Goal: Task Accomplishment & Management: Complete application form

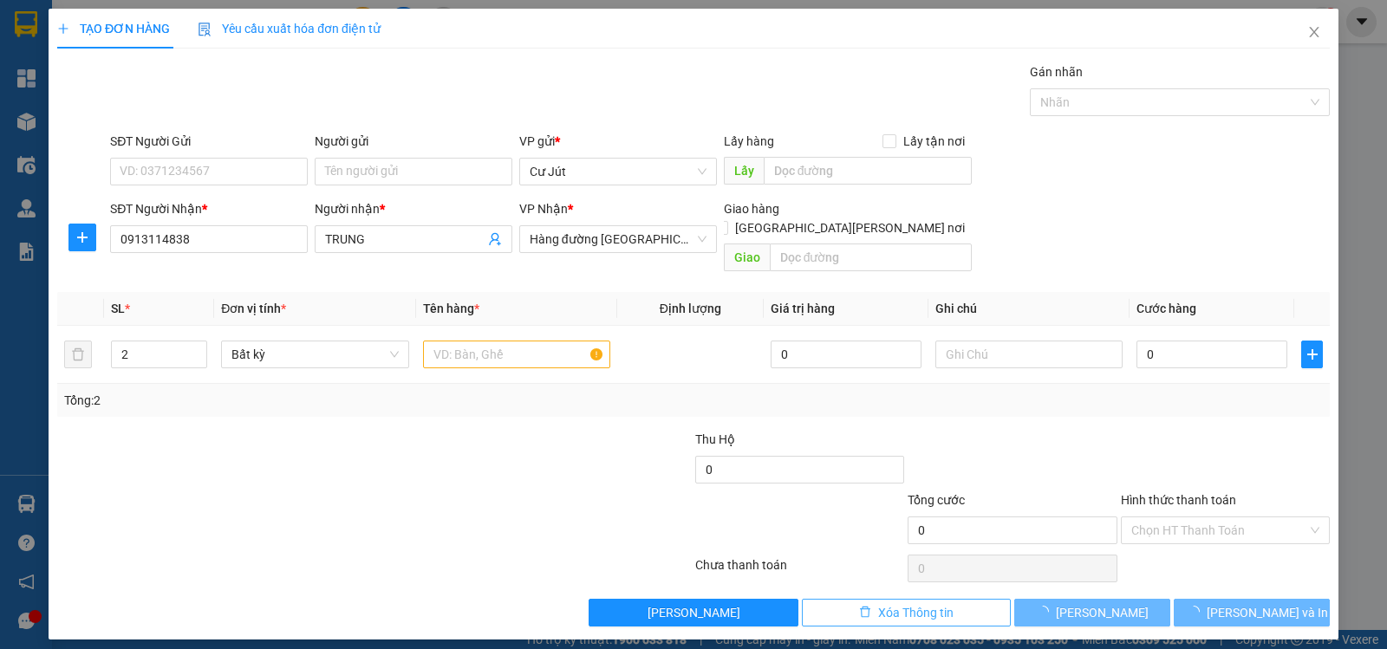
click at [971, 599] on button "Xóa Thông tin" at bounding box center [906, 613] width 209 height 28
type input "1"
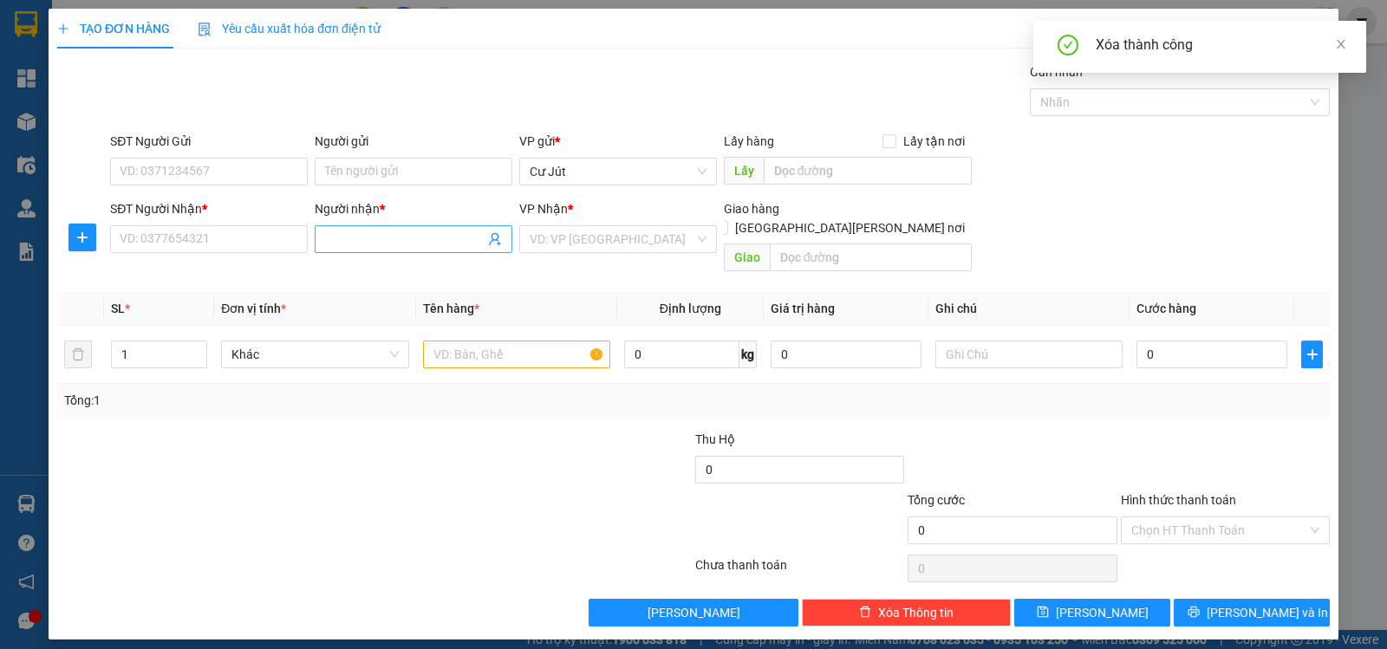
click at [376, 240] on input "Người nhận *" at bounding box center [404, 239] width 159 height 19
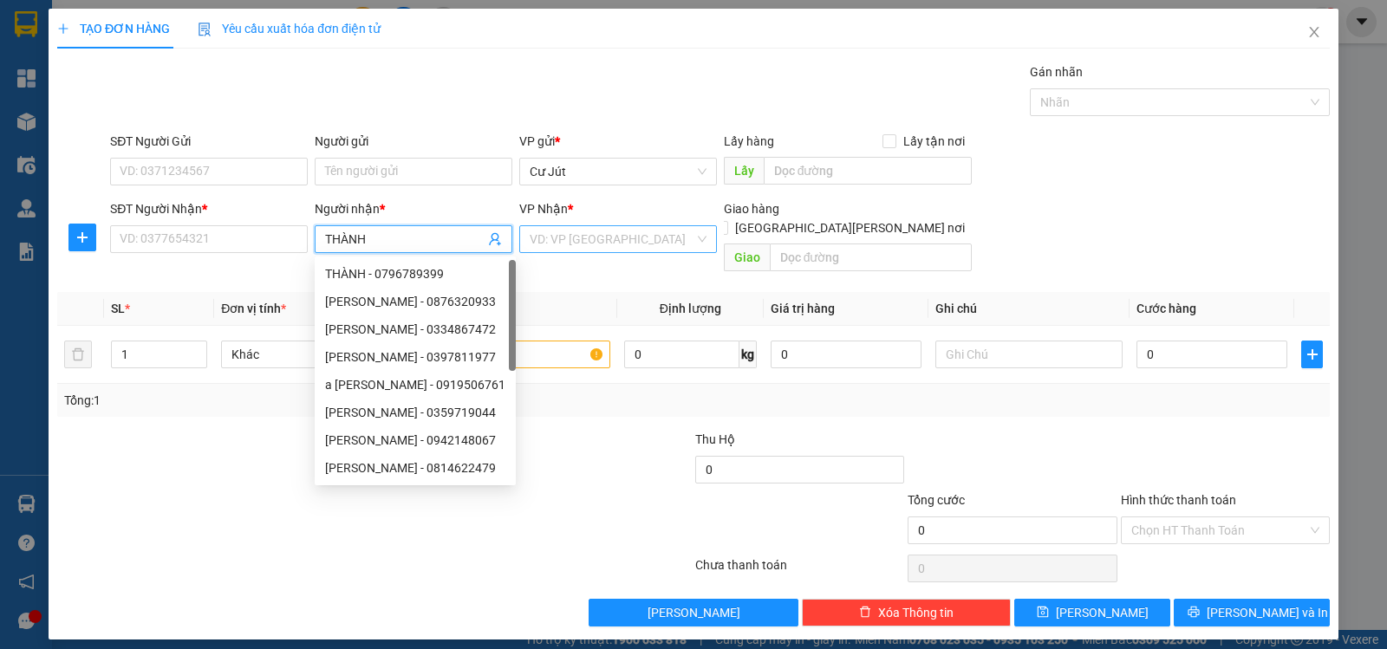
type input "THÀNH"
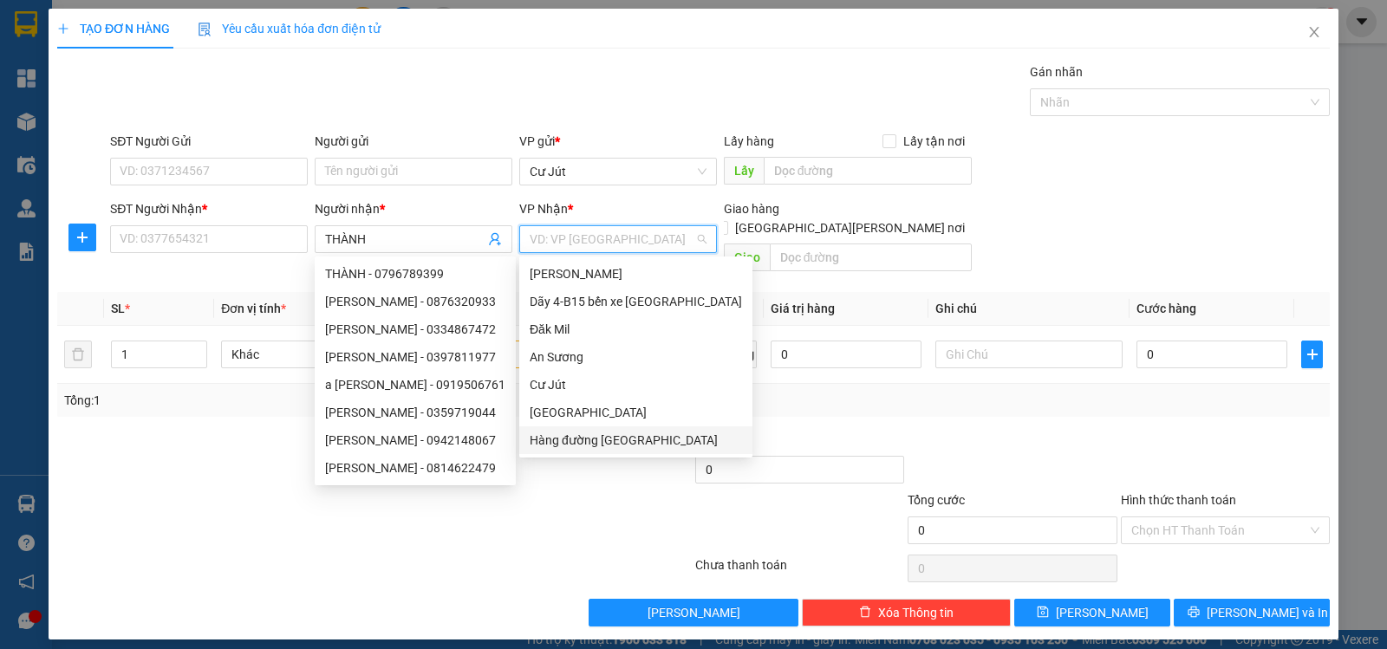
click at [562, 234] on input "search" at bounding box center [611, 239] width 165 height 26
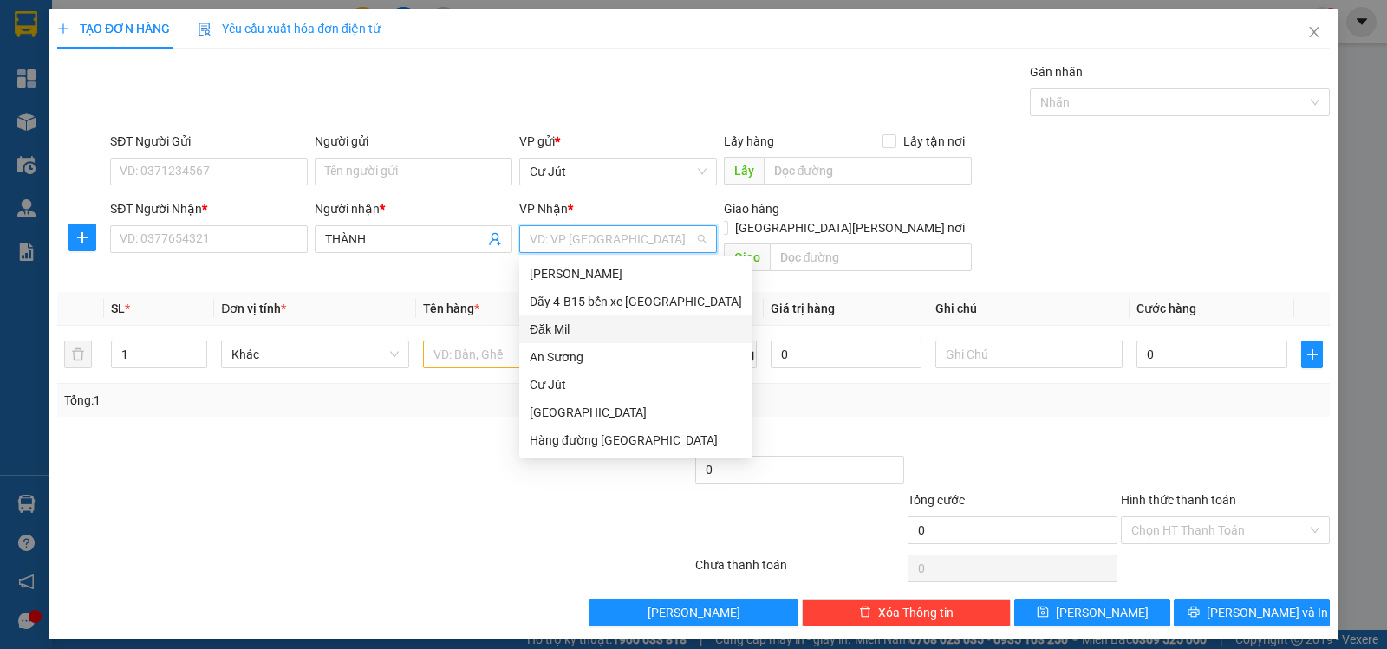
click at [598, 318] on div "Đăk Mil" at bounding box center [635, 329] width 233 height 28
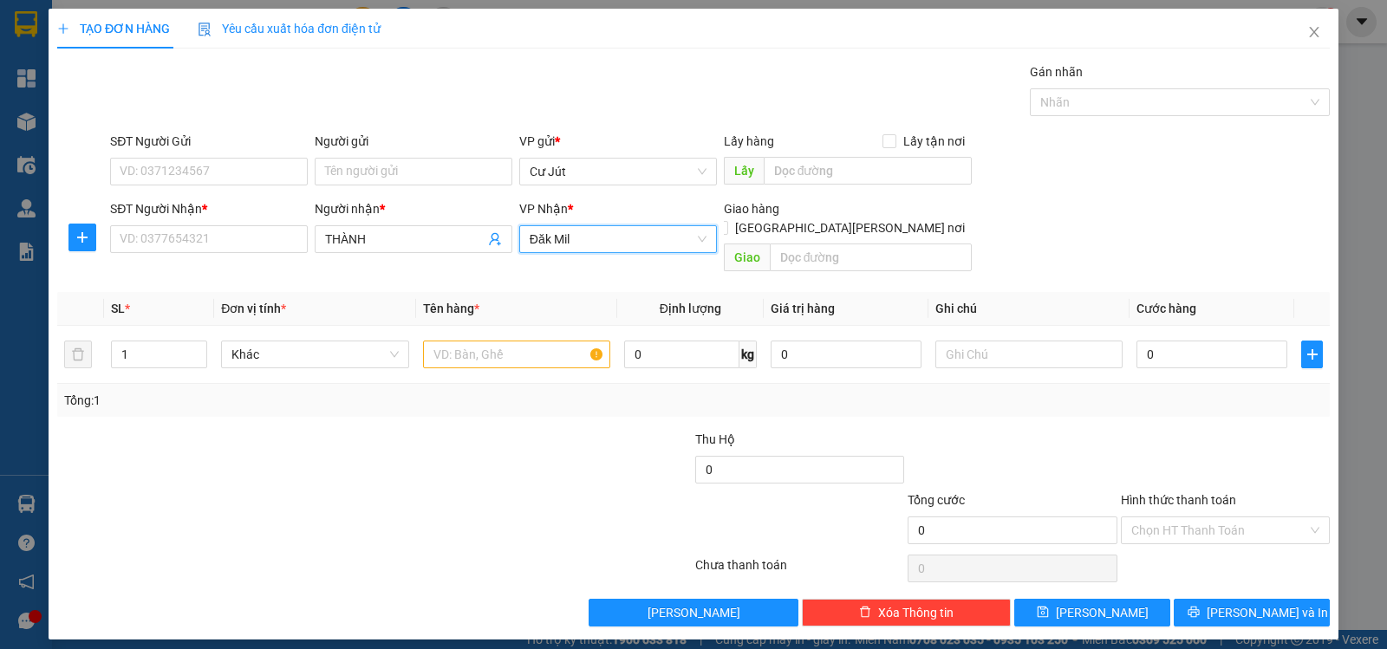
click at [588, 237] on span "Đăk Mil" at bounding box center [617, 239] width 177 height 26
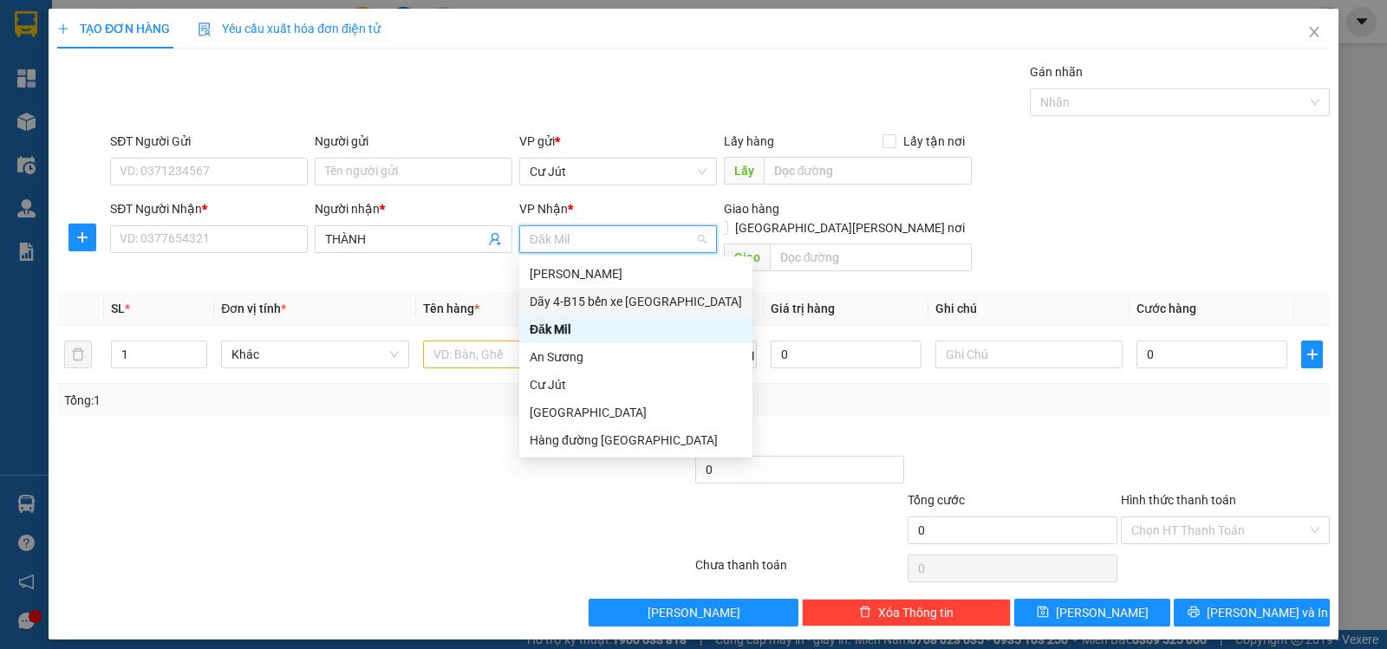
click at [603, 298] on div "Dãy 4-B15 bến xe [GEOGRAPHIC_DATA]" at bounding box center [635, 301] width 212 height 19
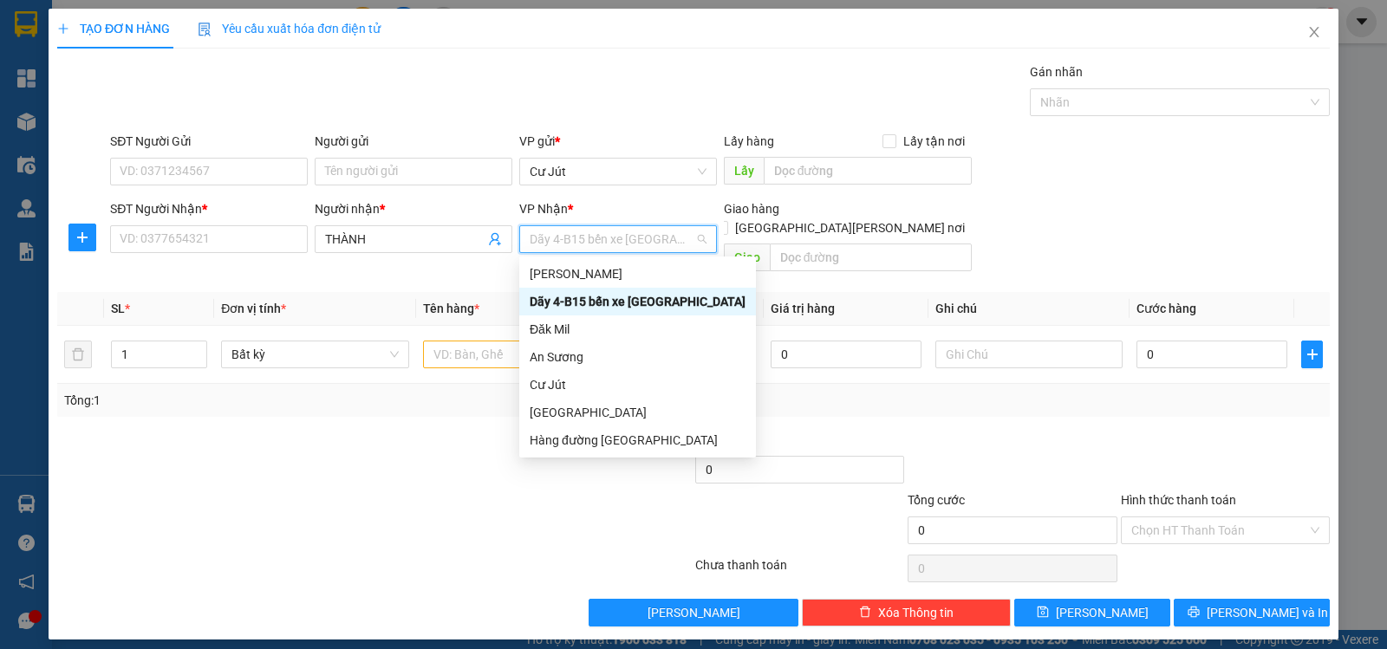
click at [574, 291] on div "Dãy 4-B15 bến xe [GEOGRAPHIC_DATA]" at bounding box center [637, 302] width 237 height 28
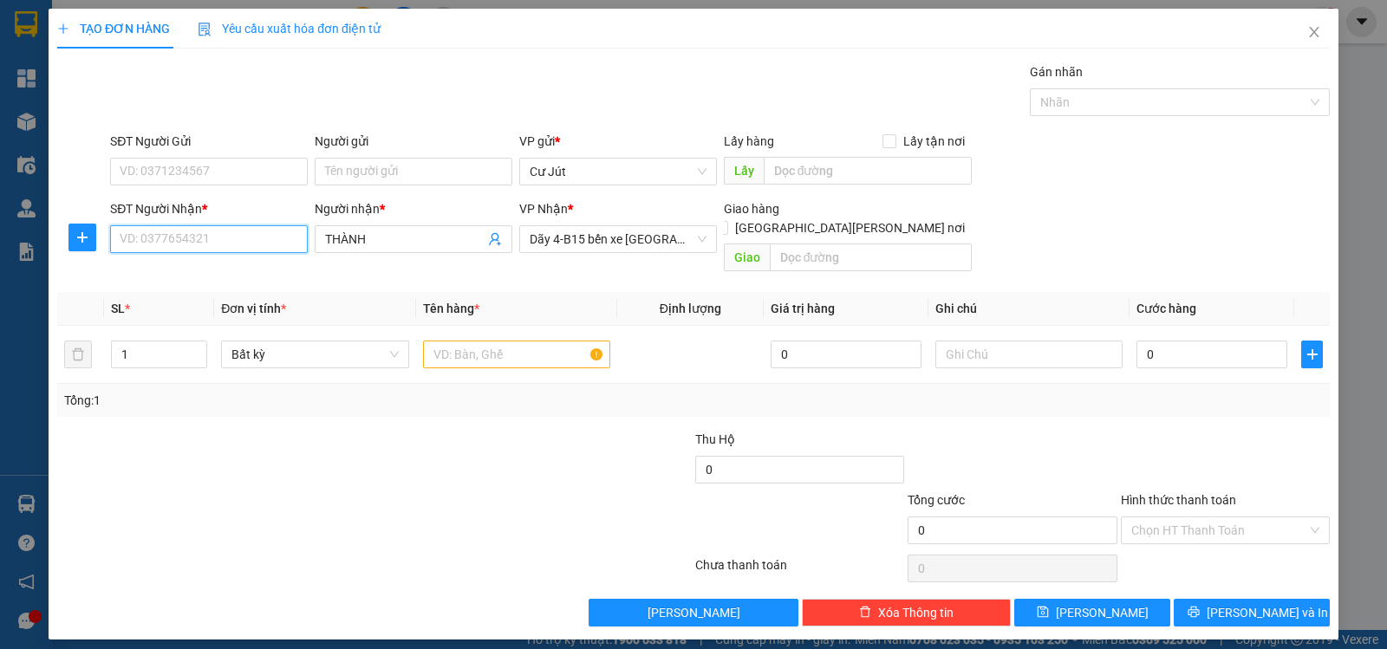
click at [233, 244] on input "SĐT Người Nhận *" at bounding box center [209, 239] width 198 height 28
drag, startPoint x: 471, startPoint y: 341, endPoint x: 471, endPoint y: 387, distance: 46.8
click at [471, 353] on td at bounding box center [516, 355] width 201 height 58
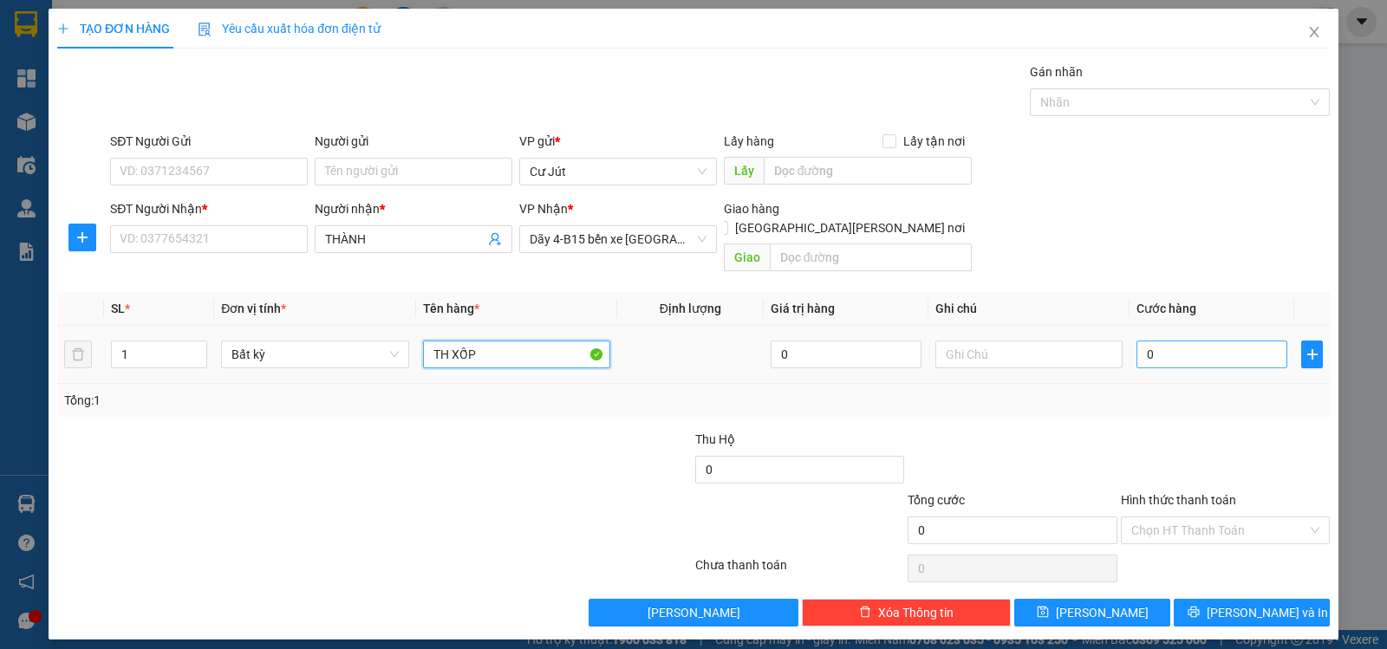
type input "TH XỐP"
click at [1214, 345] on input "0" at bounding box center [1211, 355] width 151 height 28
type input "4"
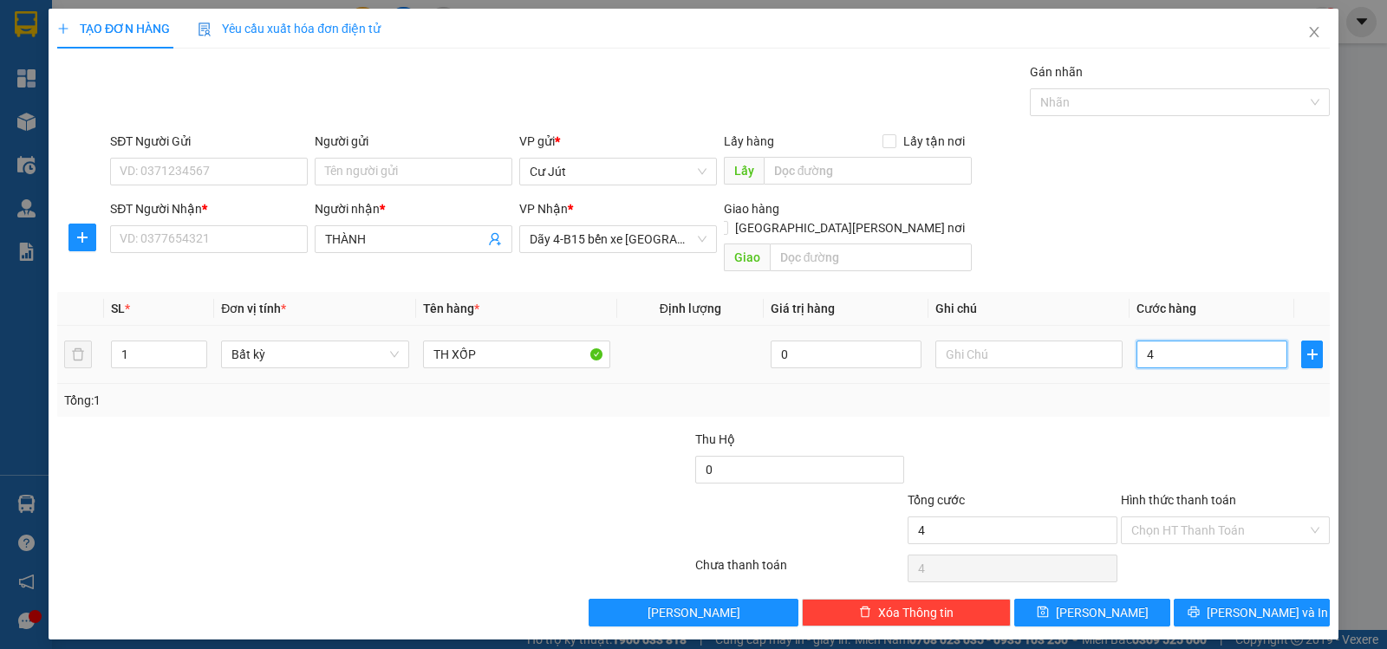
type input "40"
type input "40.000"
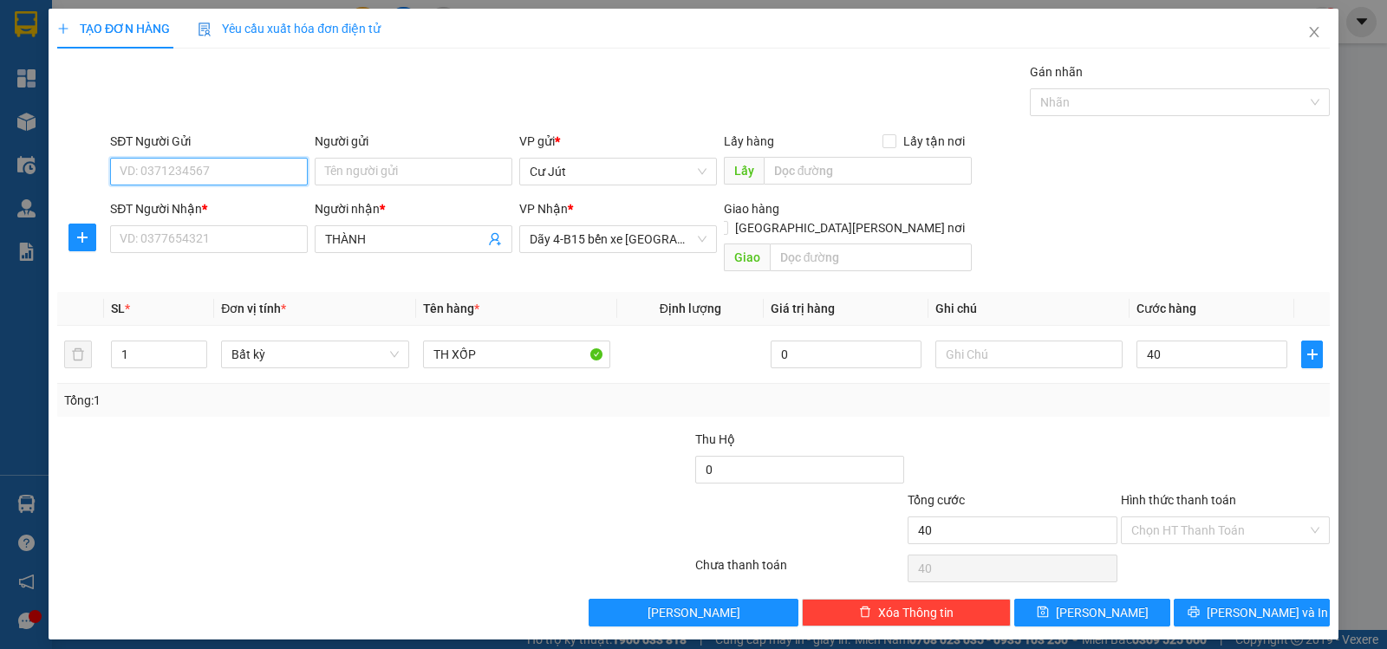
type input "40.000"
click at [226, 171] on input "SĐT Người Gửi" at bounding box center [209, 172] width 198 height 28
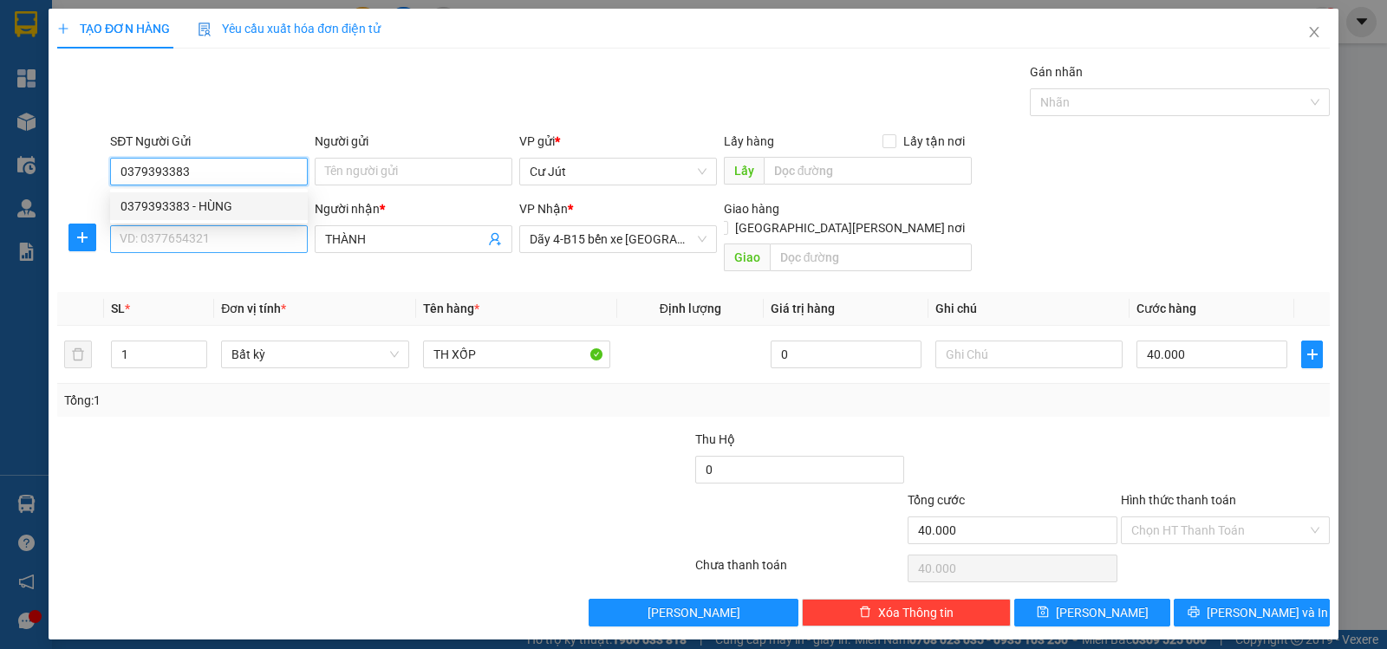
type input "0379393383"
click at [244, 250] on input "SĐT Người Nhận *" at bounding box center [209, 239] width 198 height 28
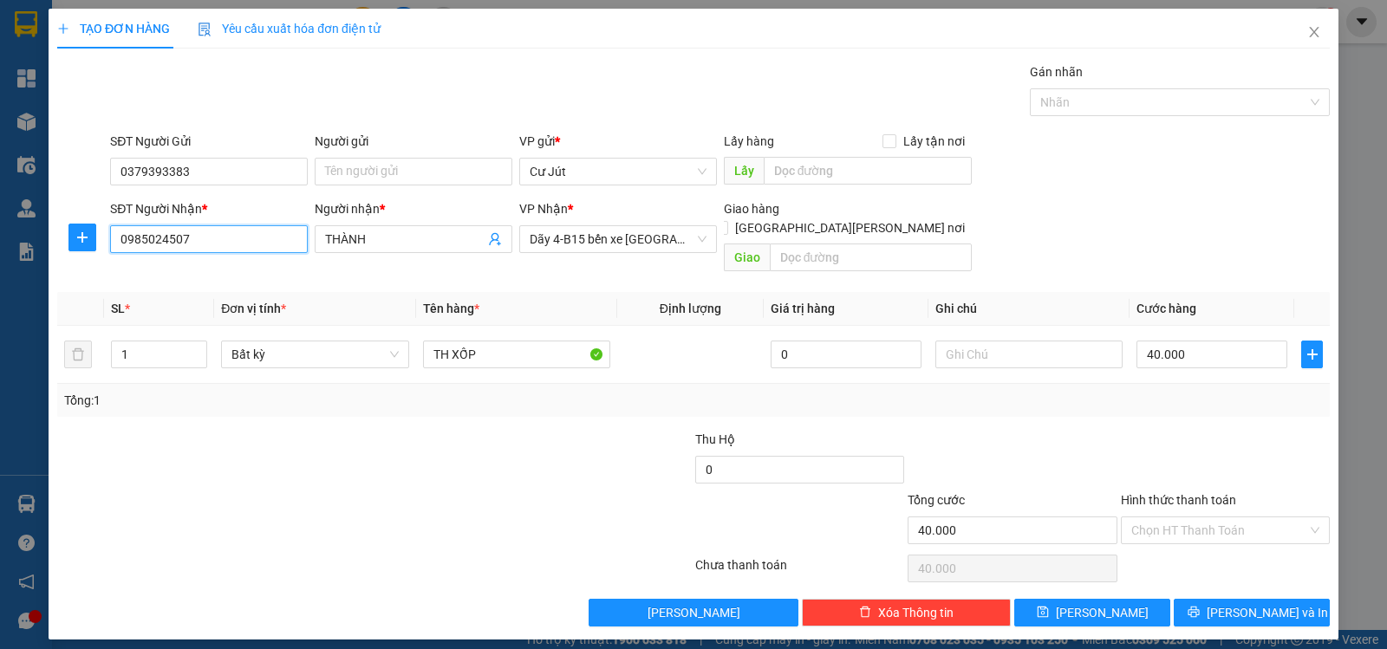
type input "0985024507"
click at [1030, 394] on div "Tổng: 1" at bounding box center [693, 400] width 1272 height 33
click at [1194, 517] on input "Hình thức thanh toán" at bounding box center [1219, 530] width 176 height 26
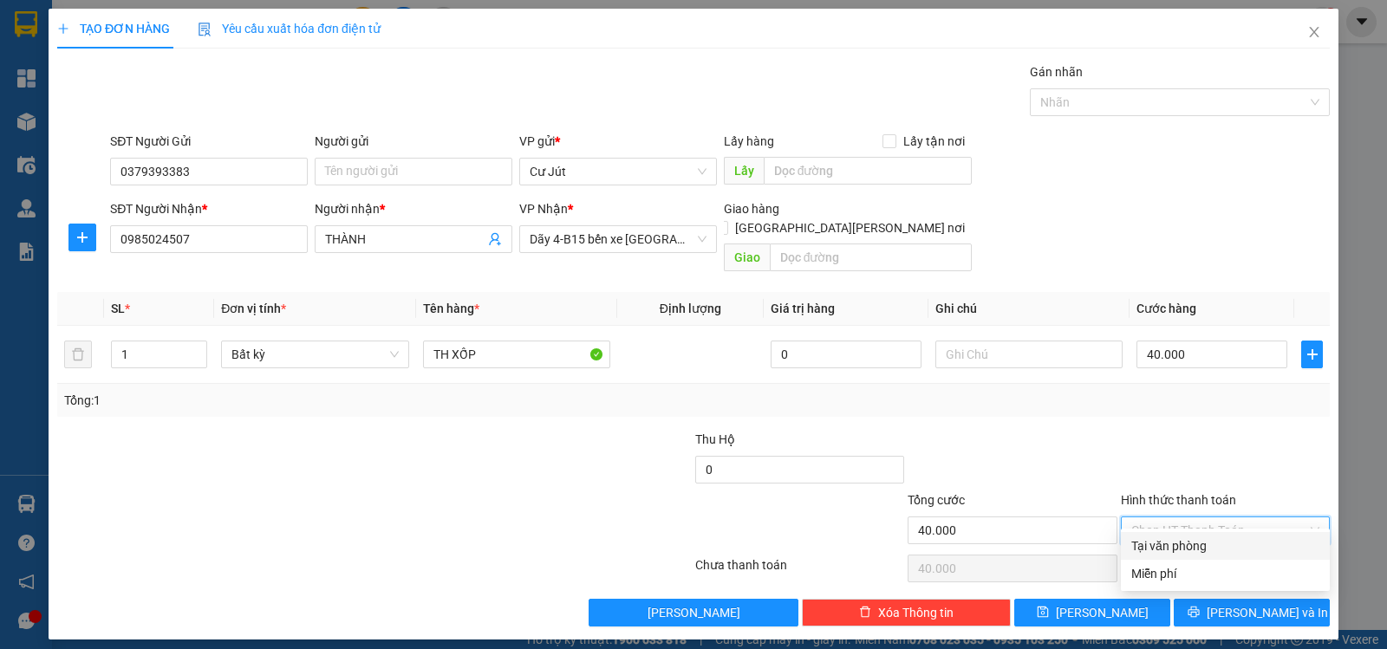
click at [1195, 542] on div "Tại văn phòng" at bounding box center [1225, 545] width 188 height 19
type input "0"
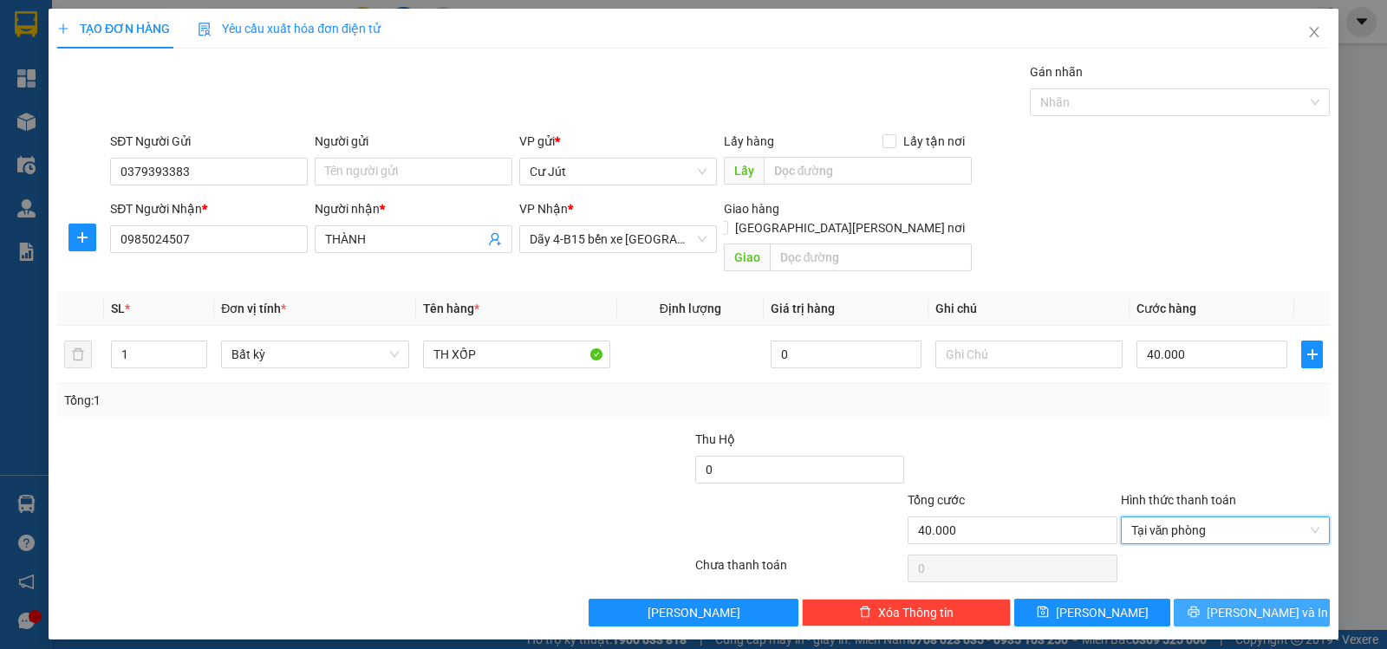
click at [1244, 603] on span "[PERSON_NAME] và In" at bounding box center [1266, 612] width 121 height 19
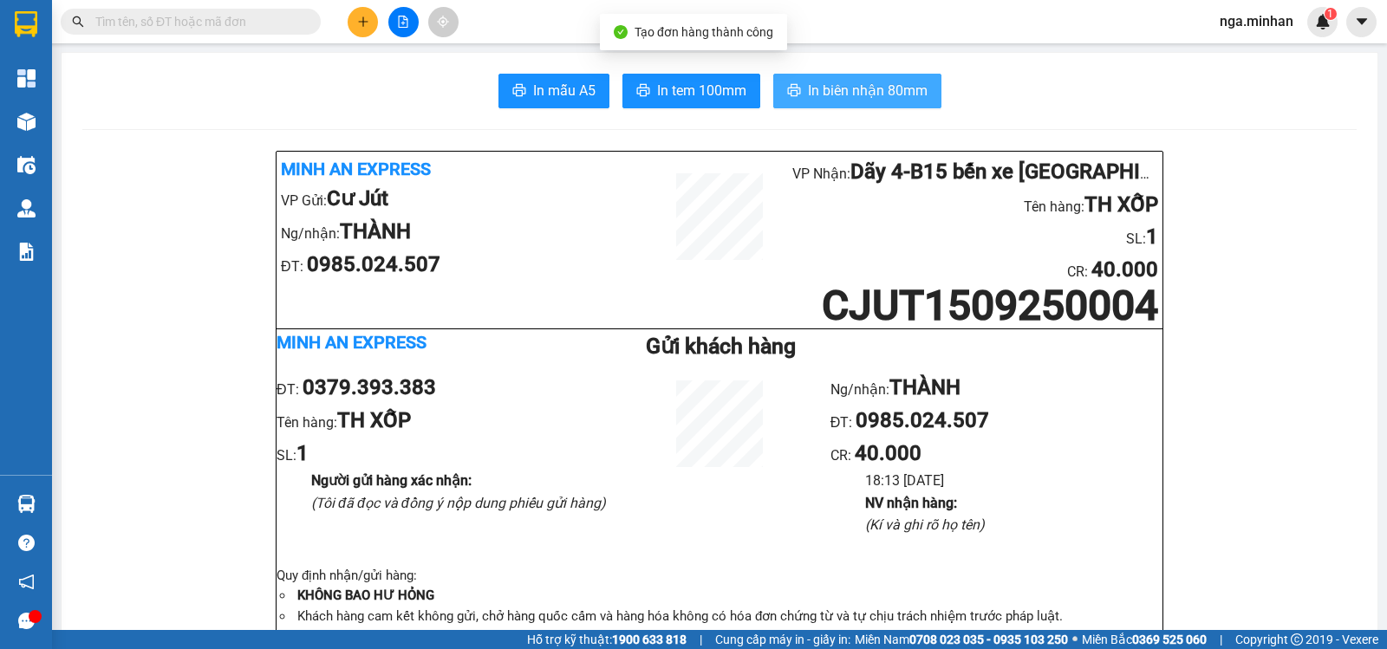
click at [835, 89] on span "In biên nhận 80mm" at bounding box center [868, 91] width 120 height 22
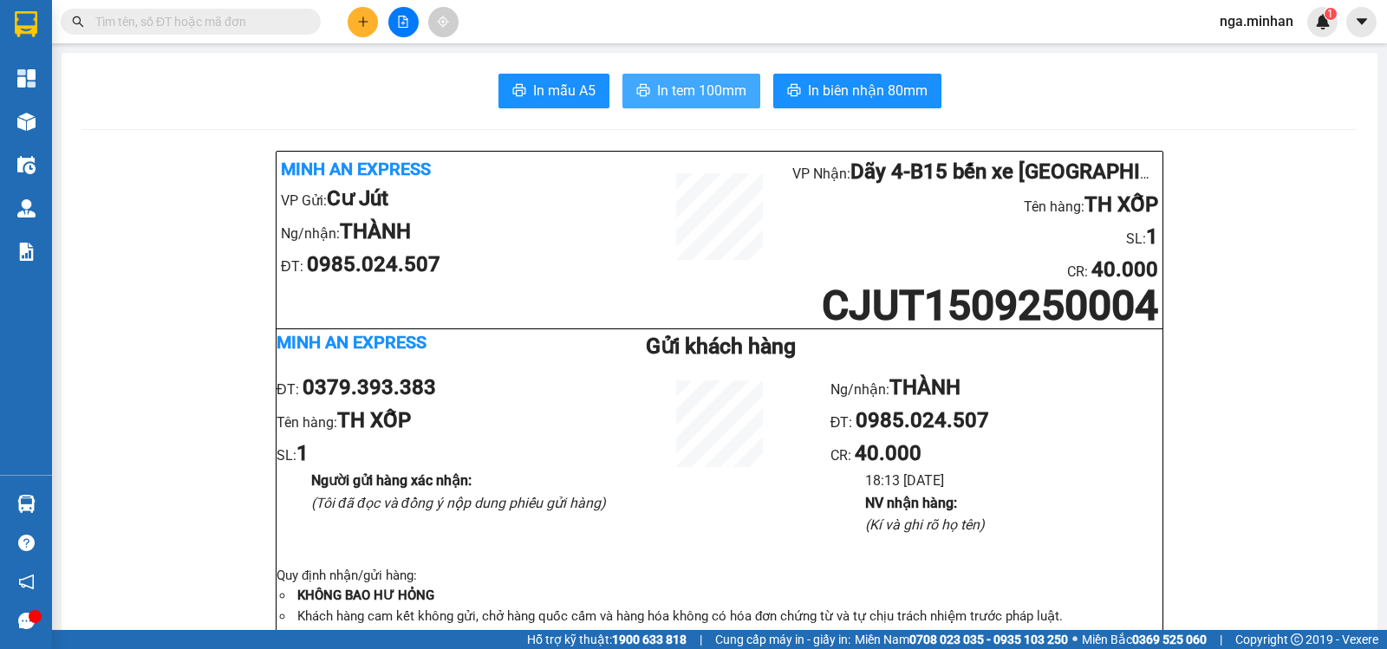
drag, startPoint x: 705, startPoint y: 92, endPoint x: 716, endPoint y: 88, distance: 11.8
click at [712, 88] on span "In tem 100mm" at bounding box center [701, 91] width 89 height 22
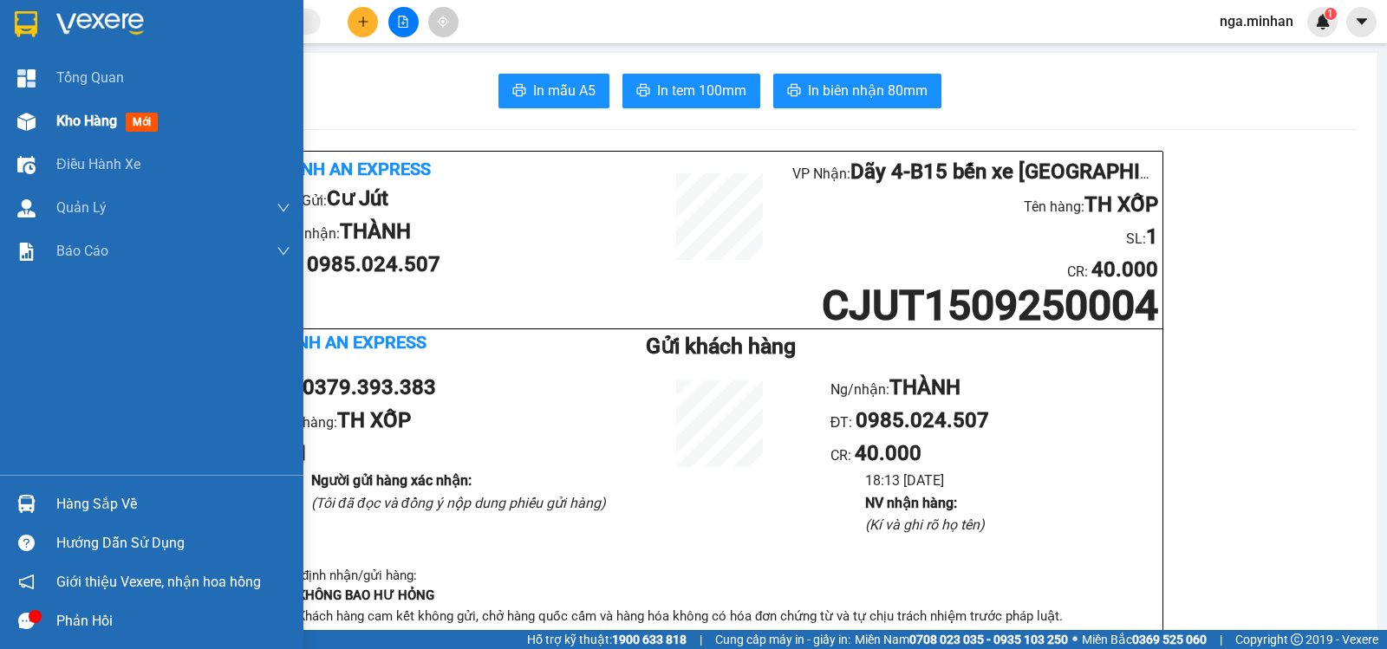
click at [47, 127] on div "Kho hàng mới" at bounding box center [151, 121] width 303 height 43
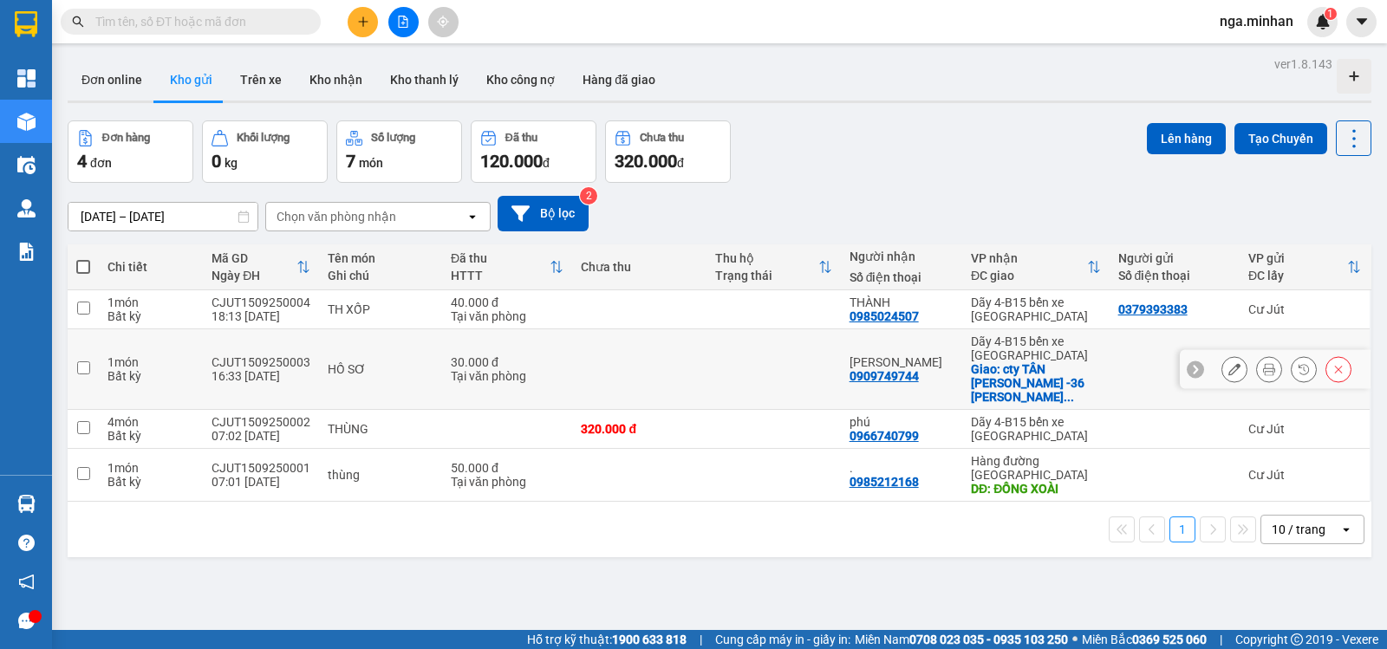
click at [1263, 363] on icon at bounding box center [1269, 369] width 12 height 12
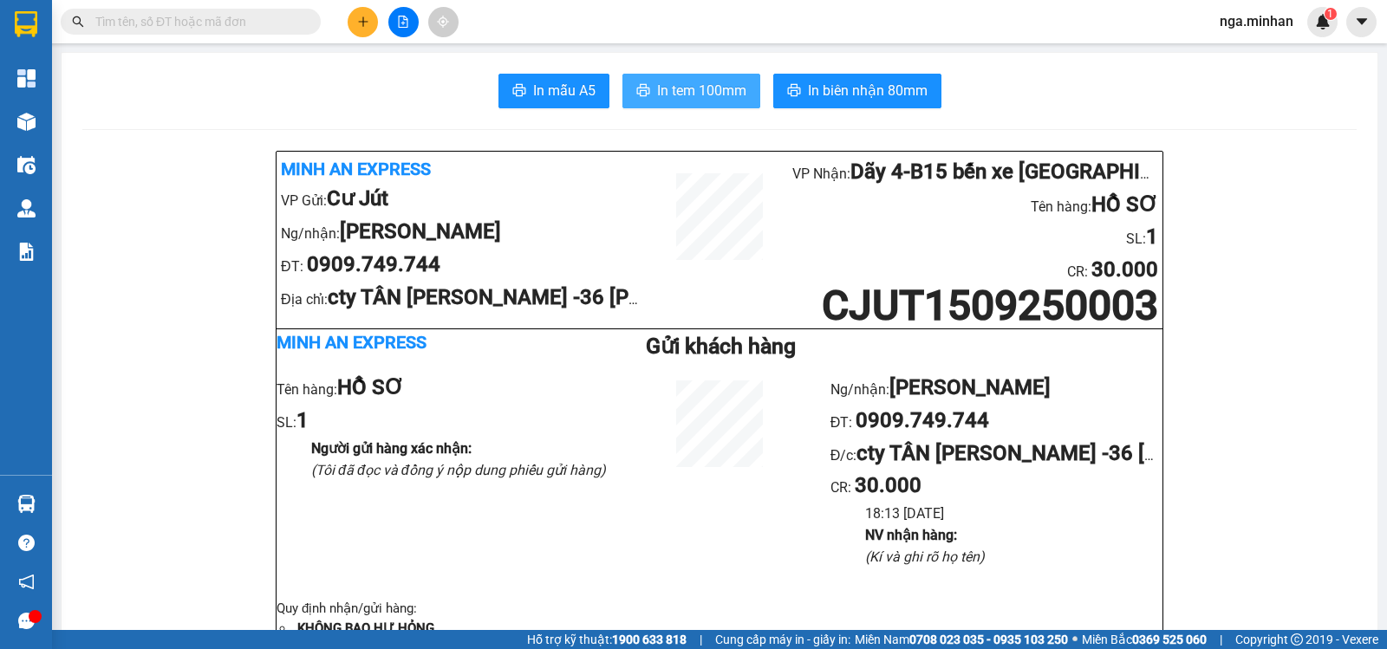
click at [709, 94] on span "In tem 100mm" at bounding box center [701, 91] width 89 height 22
click at [358, 19] on icon "plus" at bounding box center [363, 22] width 12 height 12
click at [360, 21] on icon "plus" at bounding box center [363, 22] width 12 height 12
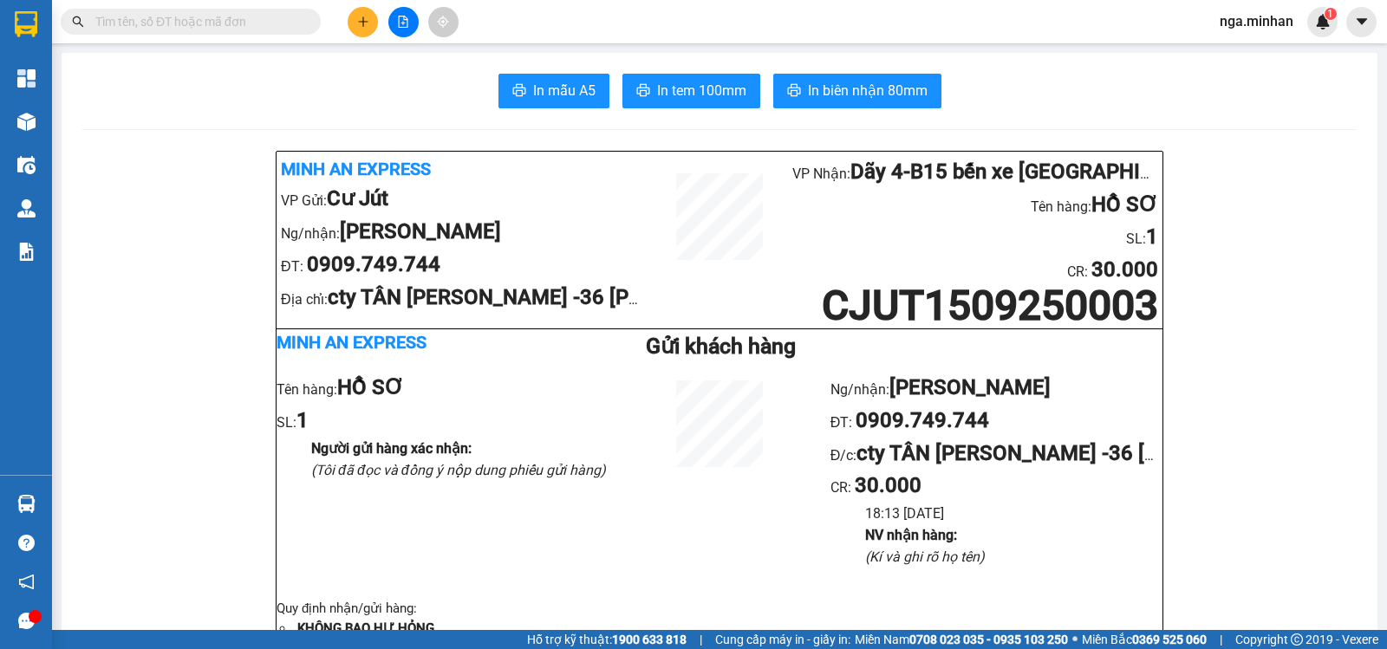
click at [365, 19] on icon "plus" at bounding box center [363, 22] width 12 height 12
click at [368, 25] on icon "plus" at bounding box center [363, 22] width 12 height 12
click at [407, 58] on div "Tạo đơn hàng" at bounding box center [430, 64] width 75 height 19
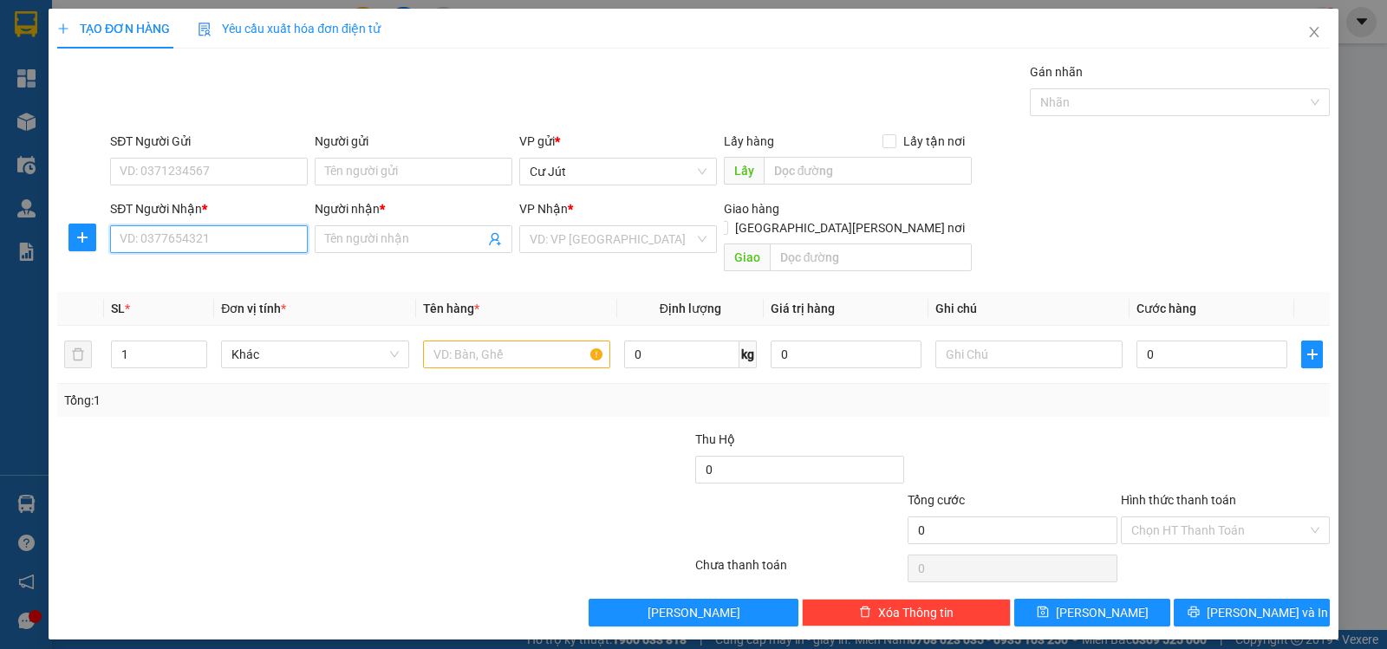
click at [166, 237] on input "SĐT Người Nhận *" at bounding box center [209, 239] width 198 height 28
click at [179, 276] on div "0888471870 - A NHẬT" at bounding box center [208, 273] width 177 height 19
type input "0888471870"
type input "A NHẬT"
type input "0888471870"
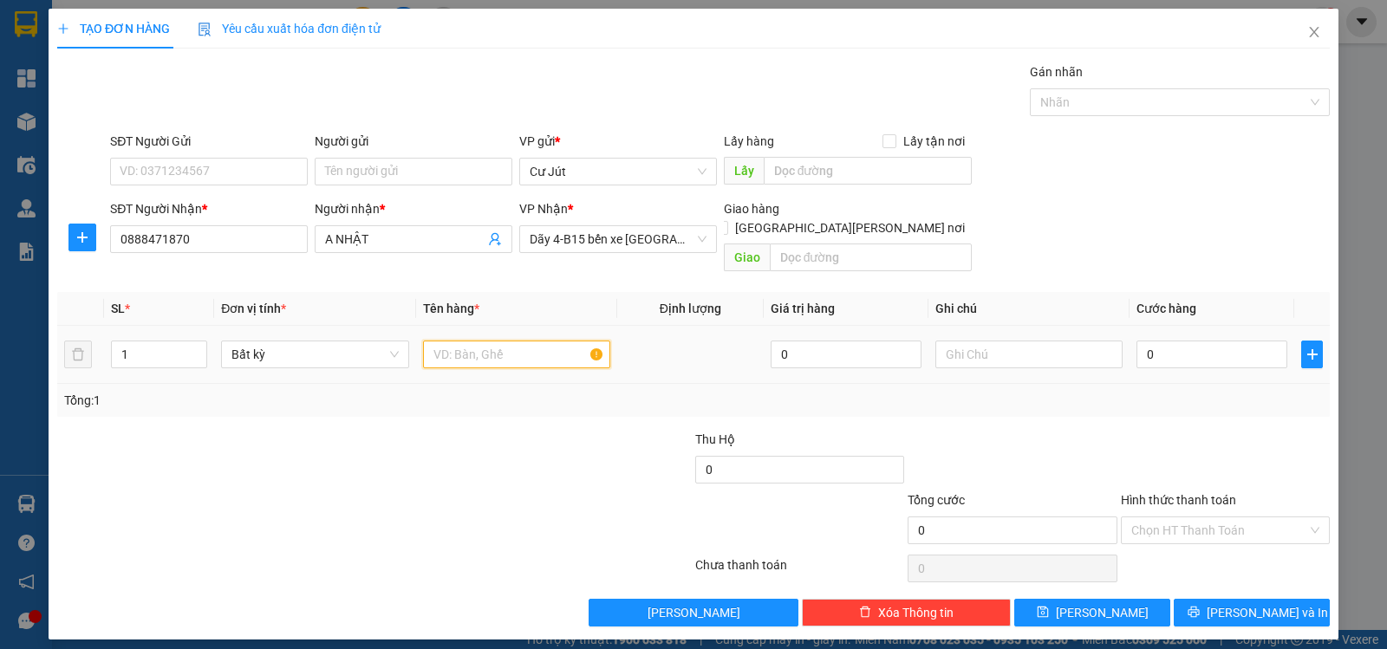
click at [483, 341] on input "text" at bounding box center [516, 355] width 187 height 28
type input "TH XỐP"
click at [1215, 341] on input "0" at bounding box center [1211, 355] width 151 height 28
drag, startPoint x: 1215, startPoint y: 329, endPoint x: 1204, endPoint y: 333, distance: 11.8
click at [1208, 341] on input "0" at bounding box center [1211, 355] width 151 height 28
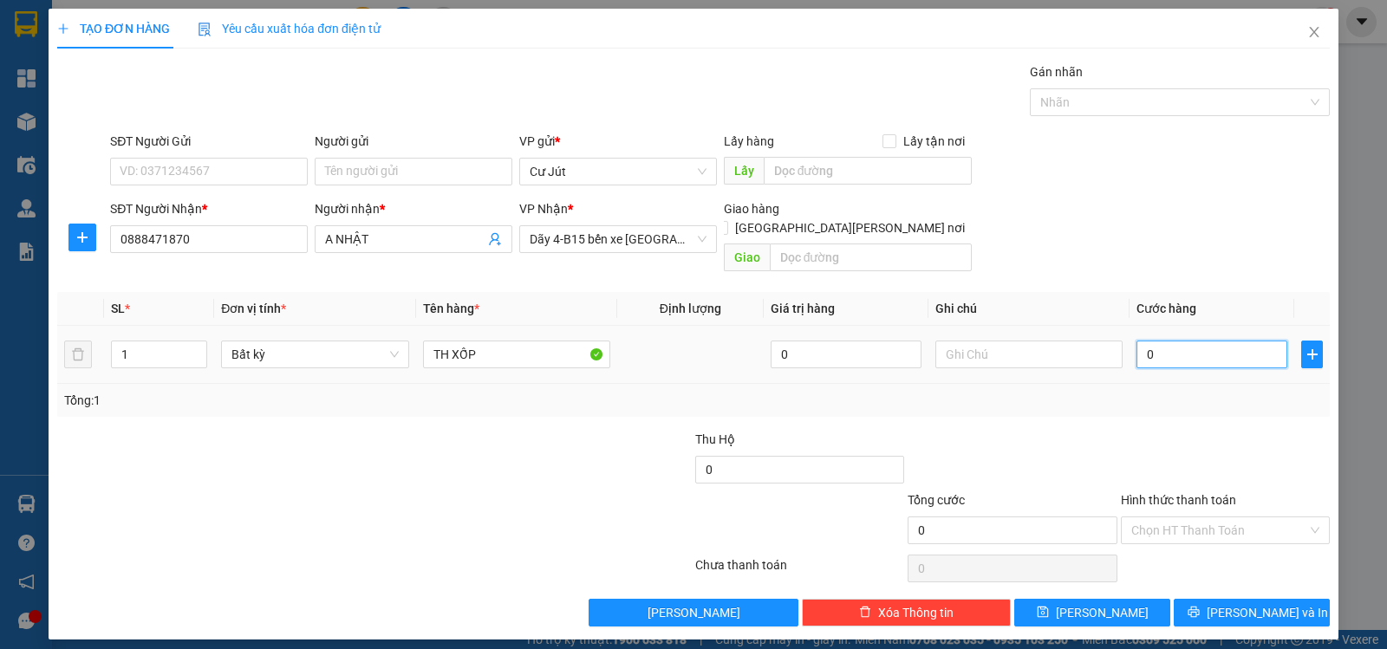
type input "5"
type input "50"
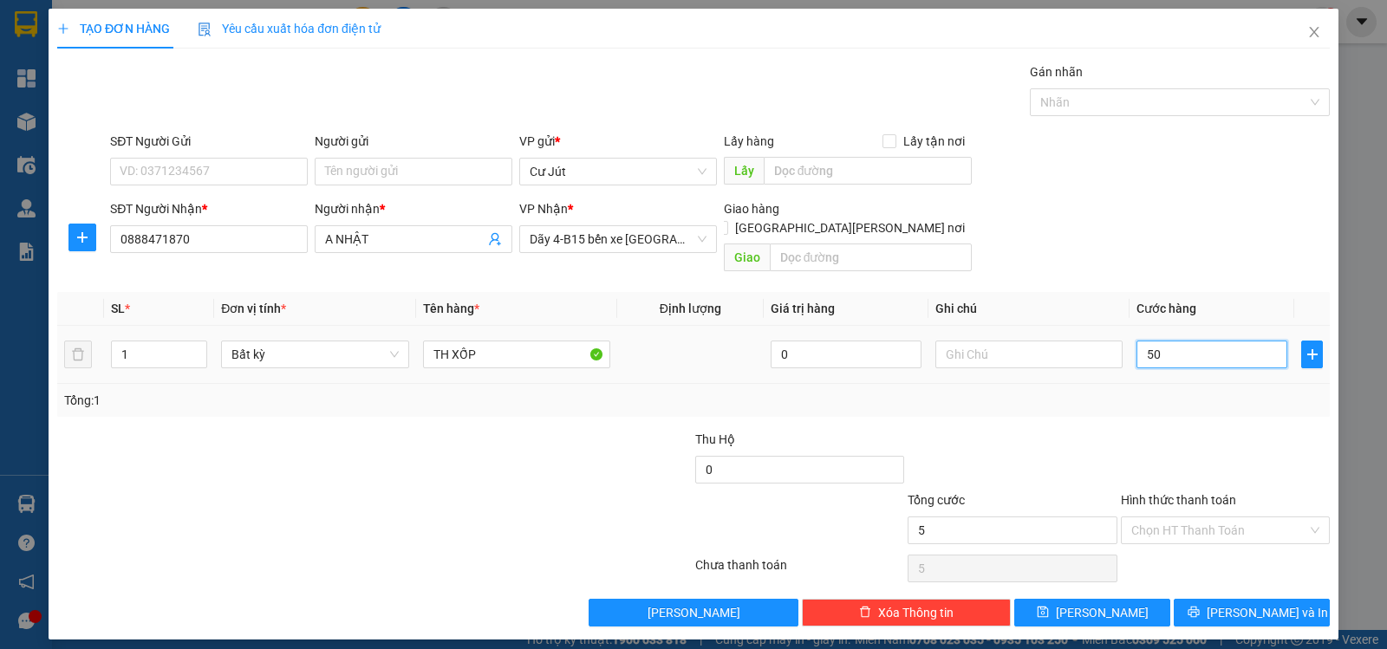
type input "50"
type input "50.000"
drag, startPoint x: 1199, startPoint y: 494, endPoint x: 1199, endPoint y: 511, distance: 17.3
click at [1199, 505] on div "Hình thức thanh toán Chọn HT Thanh Toán" at bounding box center [1225, 521] width 209 height 61
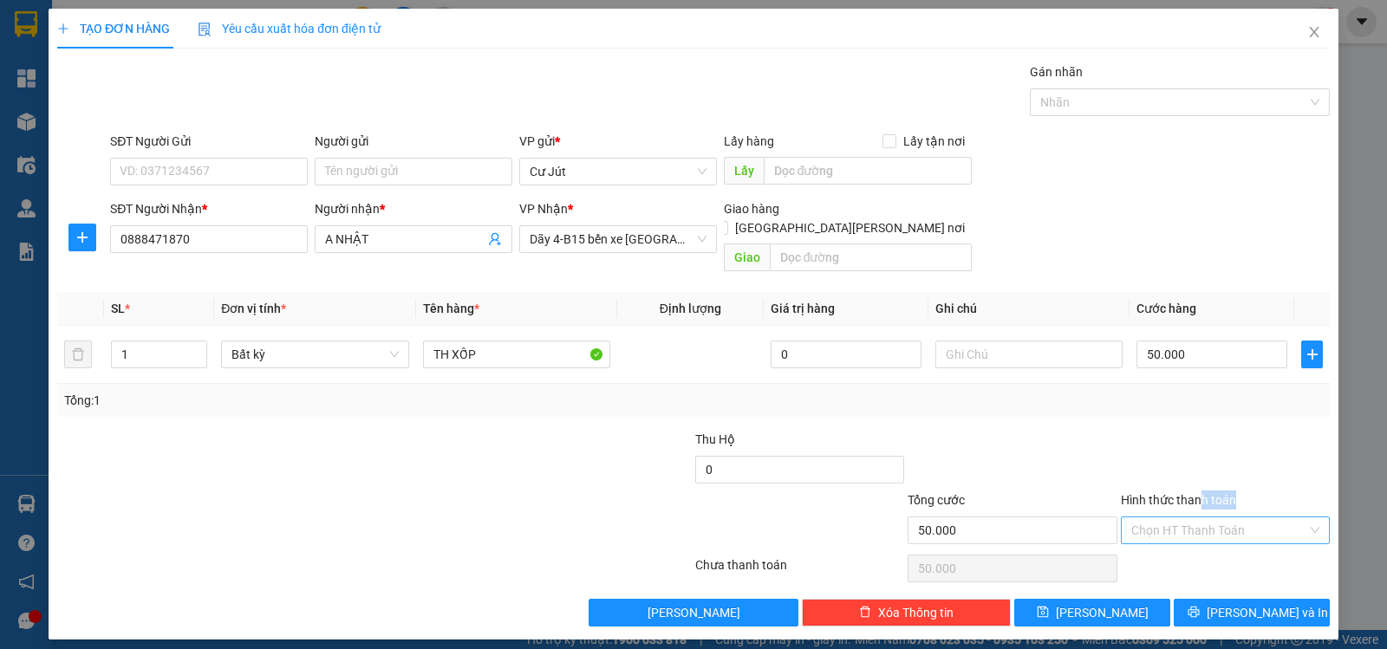
click at [1199, 522] on input "Hình thức thanh toán" at bounding box center [1219, 530] width 176 height 26
click at [1205, 555] on div "Tại văn phòng" at bounding box center [1225, 545] width 188 height 19
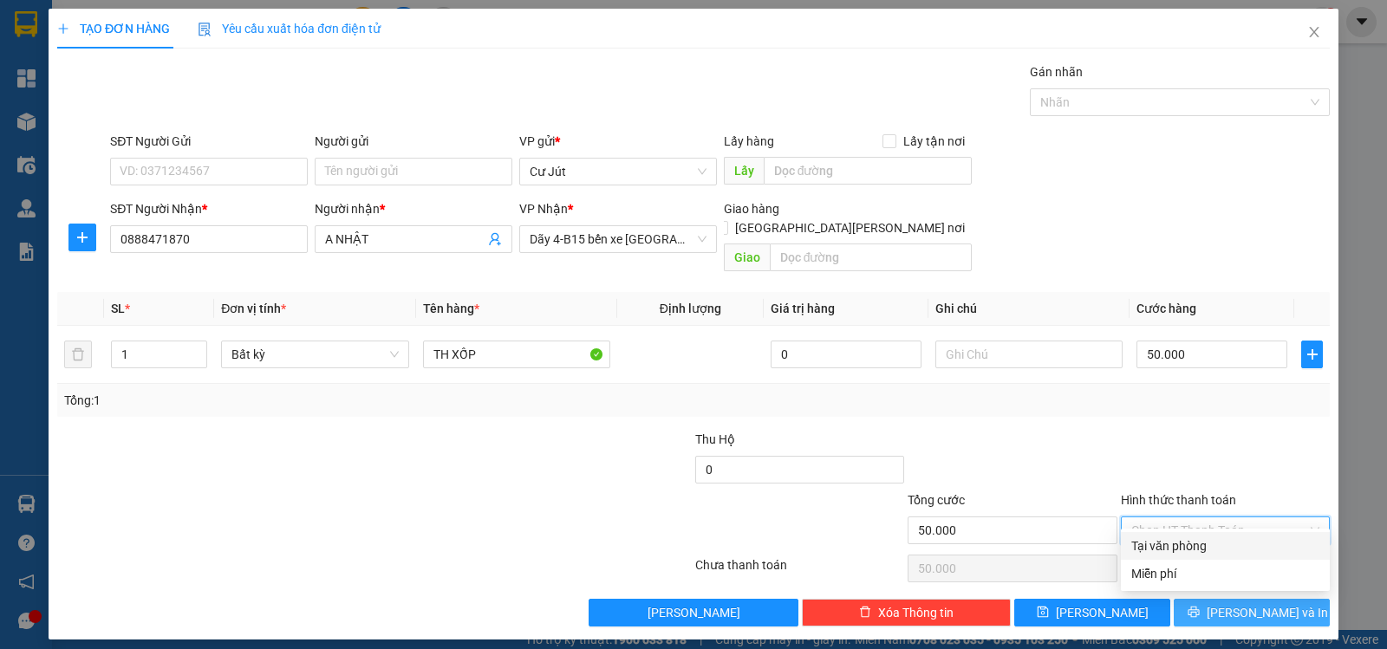
type input "0"
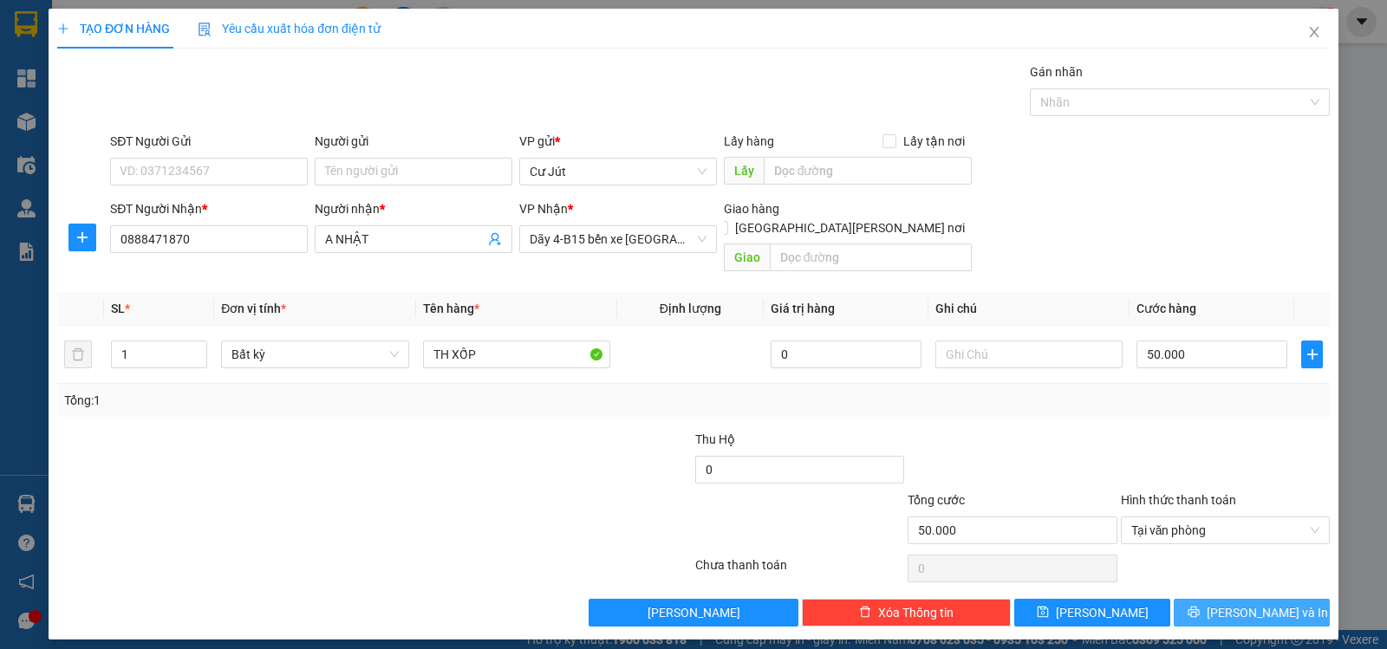
click at [1249, 603] on span "[PERSON_NAME] và In" at bounding box center [1266, 612] width 121 height 19
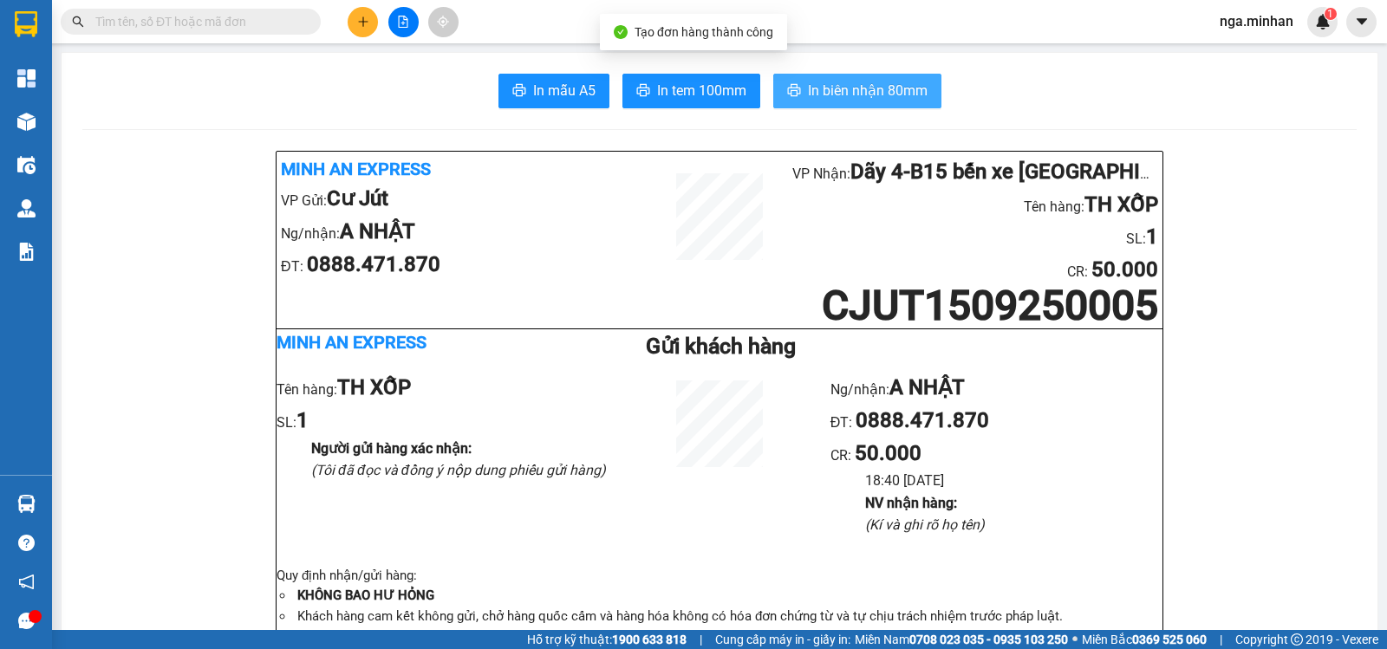
click at [858, 81] on span "In biên nhận 80mm" at bounding box center [868, 91] width 120 height 22
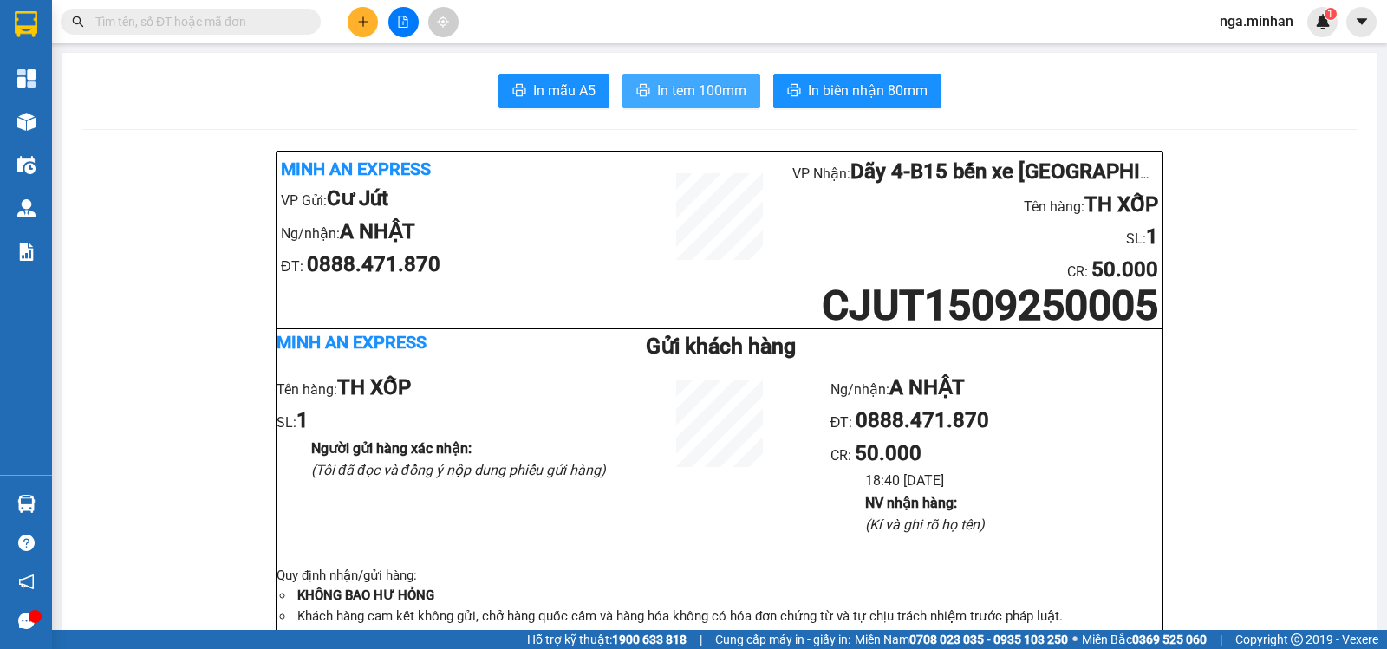
click at [698, 80] on span "In tem 100mm" at bounding box center [701, 91] width 89 height 22
click at [360, 29] on button at bounding box center [363, 22] width 30 height 30
click at [367, 18] on icon "plus" at bounding box center [363, 22] width 12 height 12
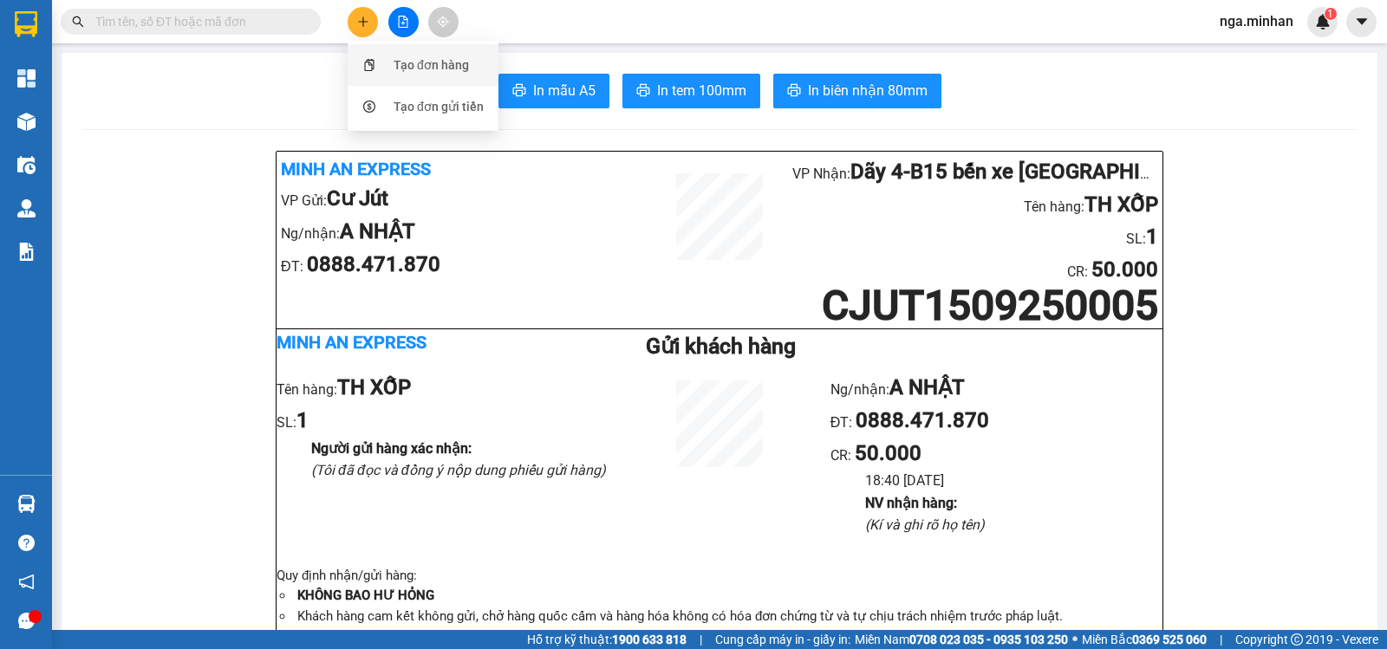
click at [427, 68] on div "Tạo đơn hàng" at bounding box center [430, 64] width 75 height 19
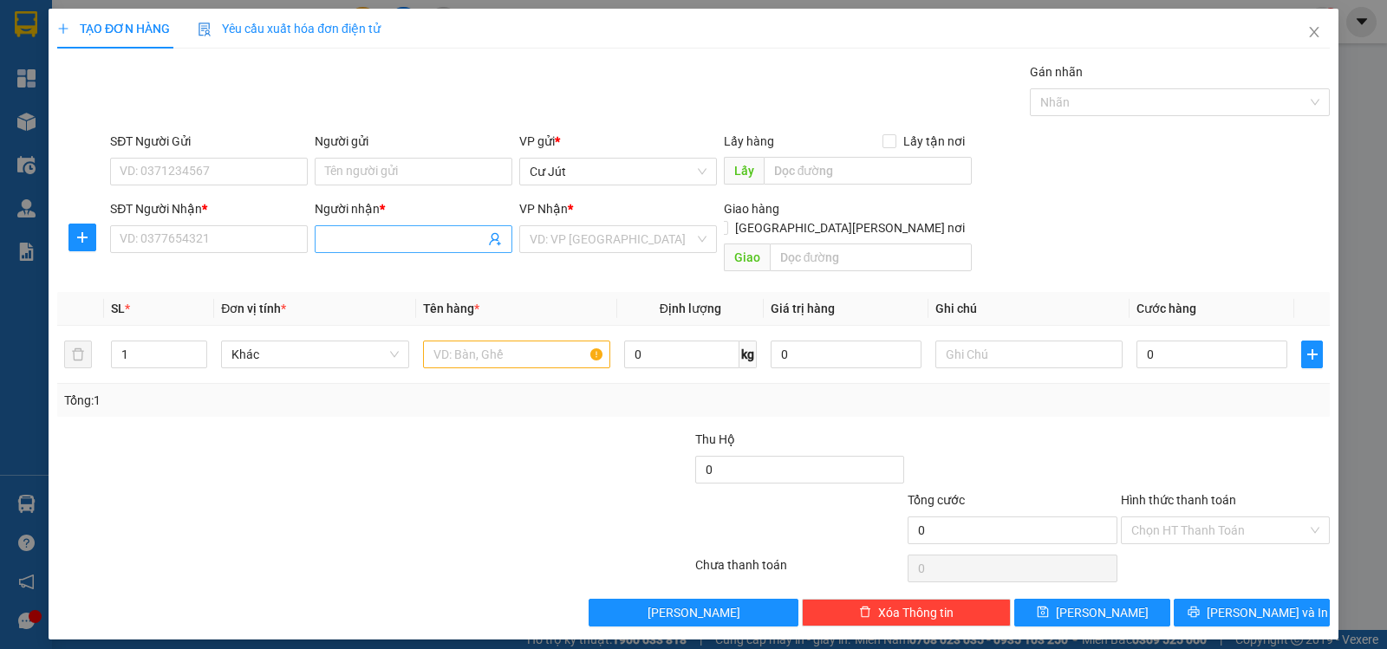
click at [361, 243] on input "Người nhận *" at bounding box center [404, 239] width 159 height 19
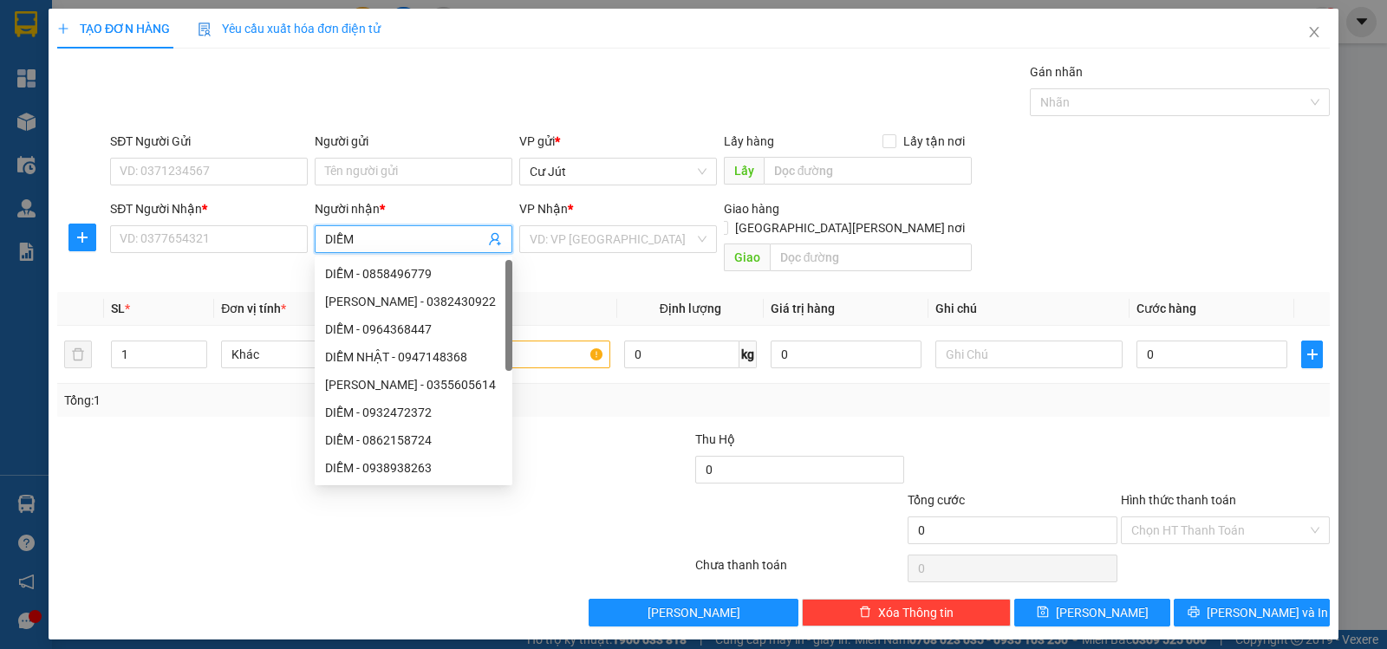
type input "DIỄM"
click at [455, 282] on div "[PERSON_NAME] - 0382430922" at bounding box center [413, 273] width 177 height 19
type input "0382430922"
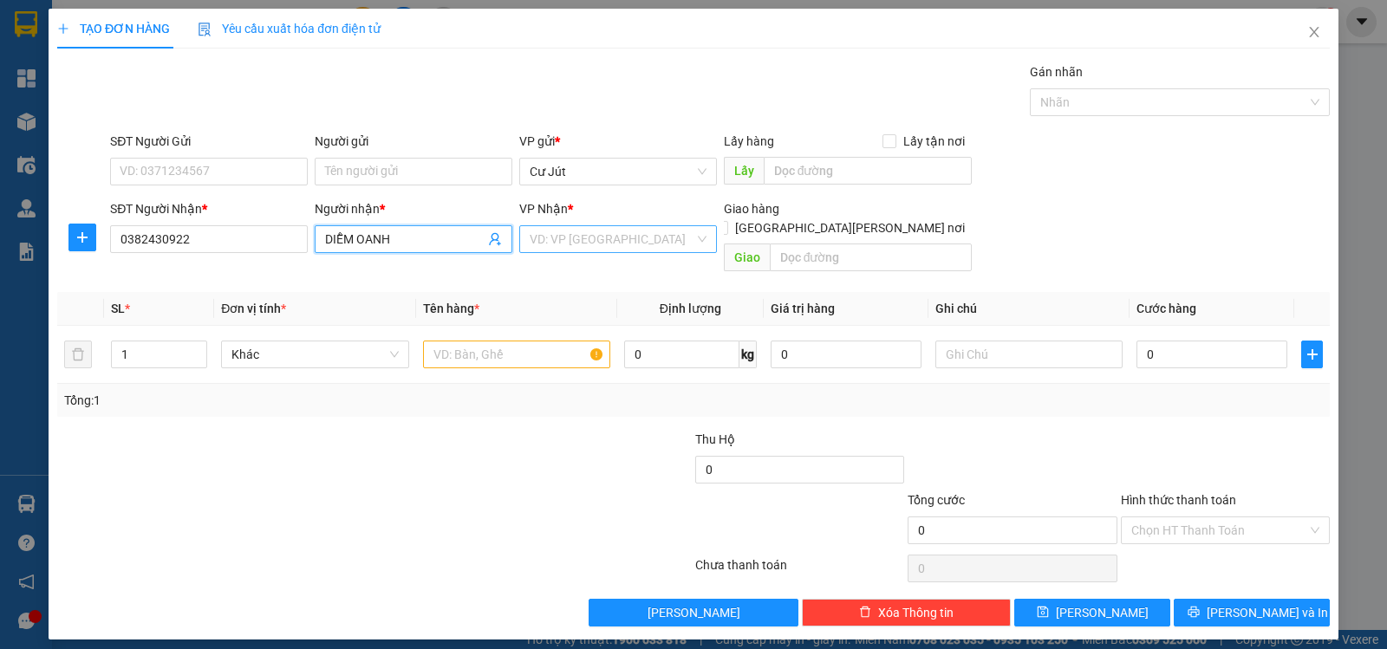
type input "DIỄM OANH"
click at [668, 240] on input "search" at bounding box center [611, 239] width 165 height 26
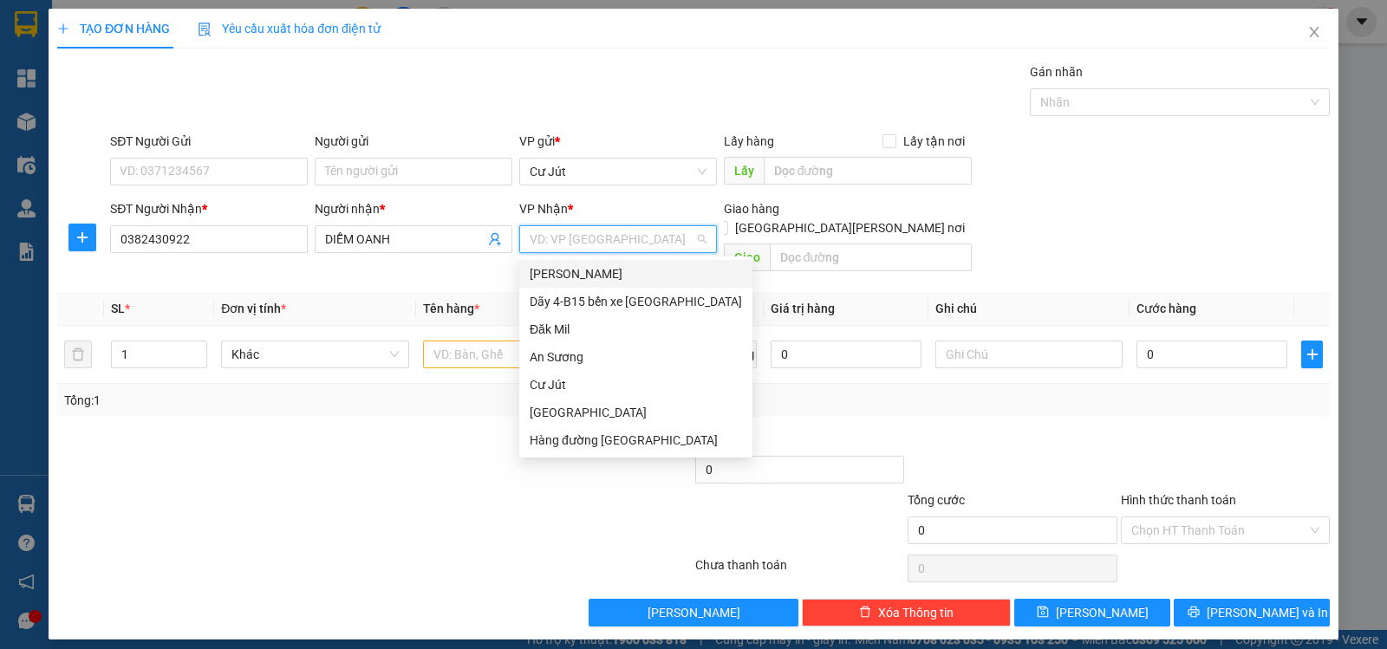
click at [668, 240] on input "search" at bounding box center [611, 239] width 165 height 26
click at [636, 299] on div "Dãy 4-B15 bến xe [GEOGRAPHIC_DATA]" at bounding box center [635, 301] width 212 height 19
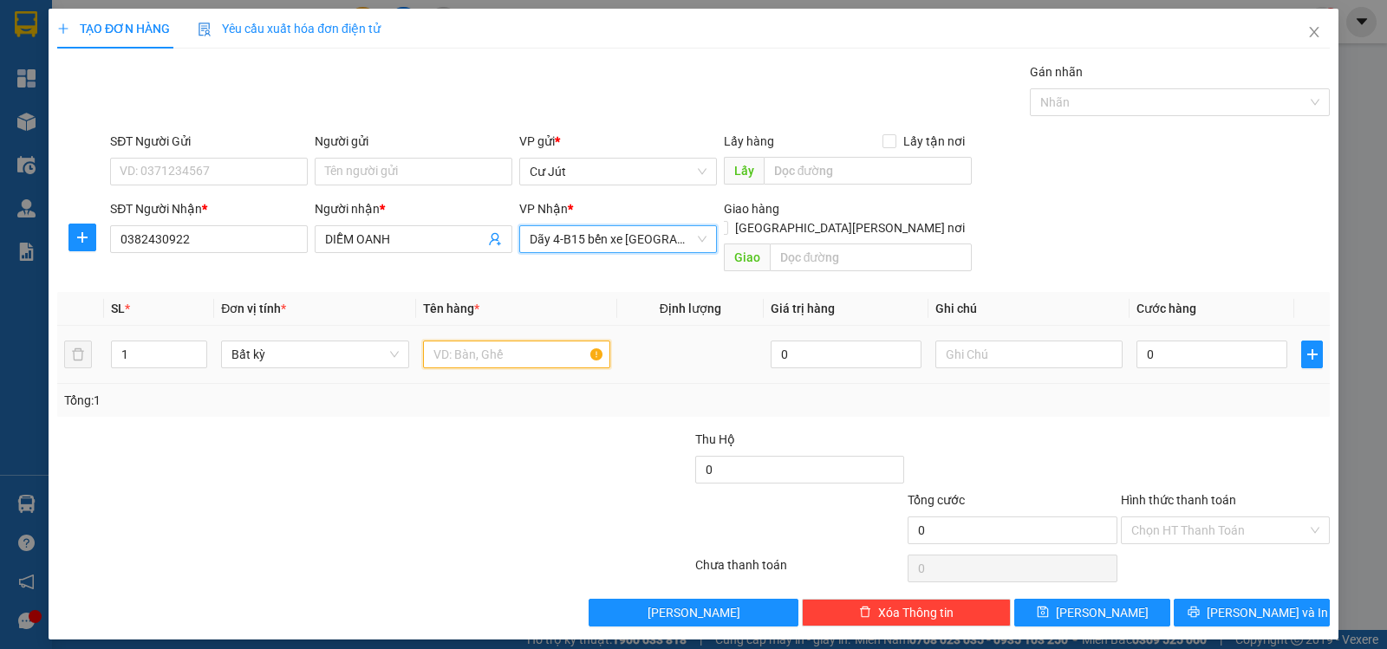
click at [470, 341] on input "text" at bounding box center [516, 355] width 187 height 28
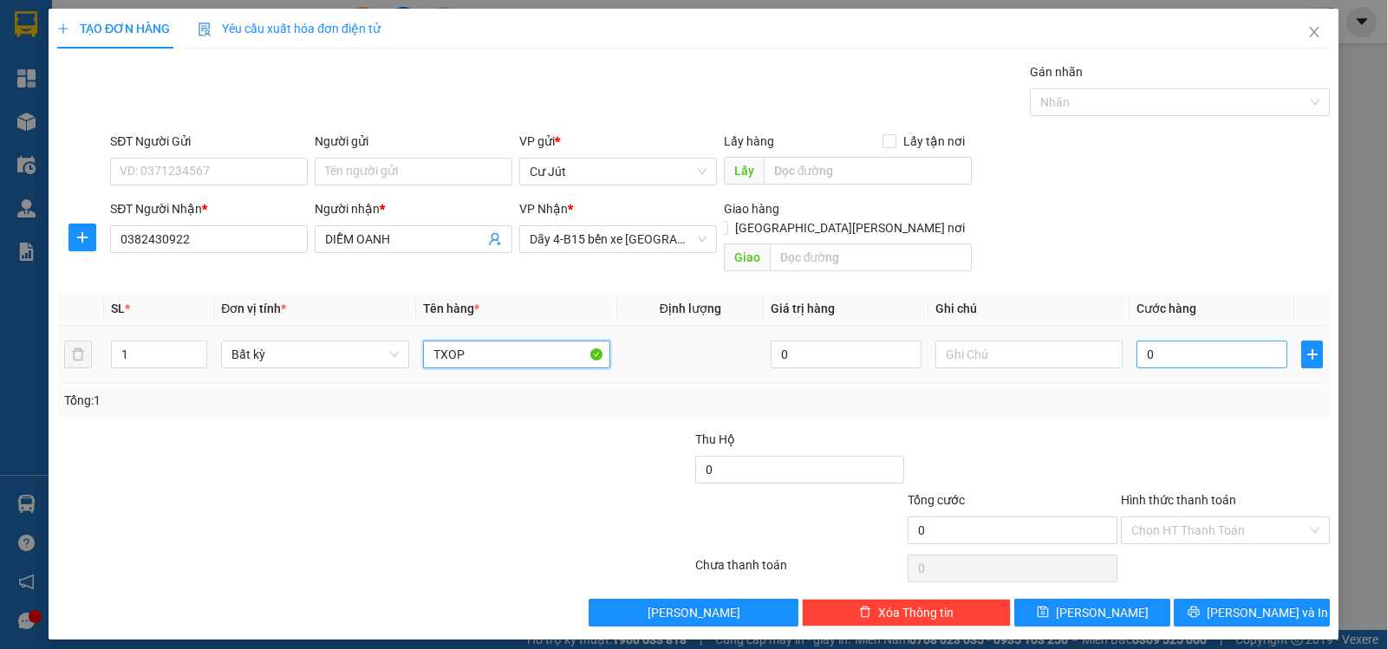
type input "TXOP"
click at [1246, 348] on input "0" at bounding box center [1211, 355] width 151 height 28
type input "3"
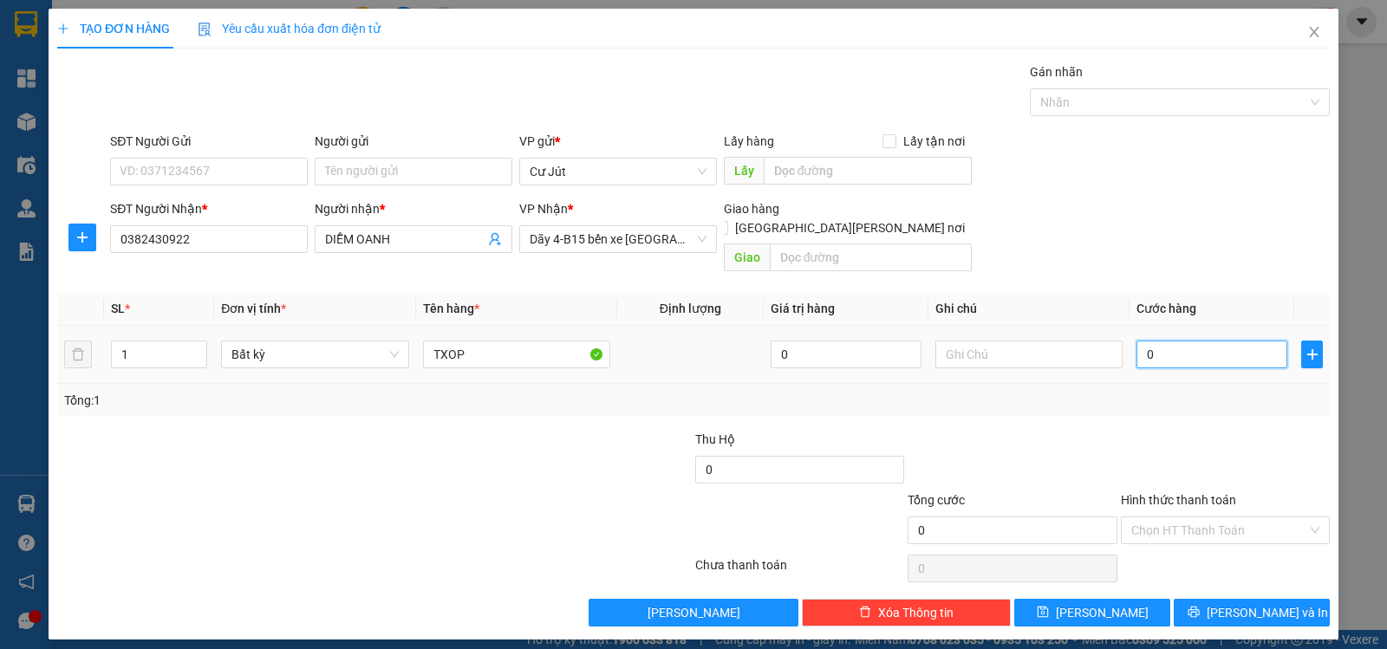
type input "3"
type input "30"
click at [1219, 517] on input "Hình thức thanh toán" at bounding box center [1219, 530] width 176 height 26
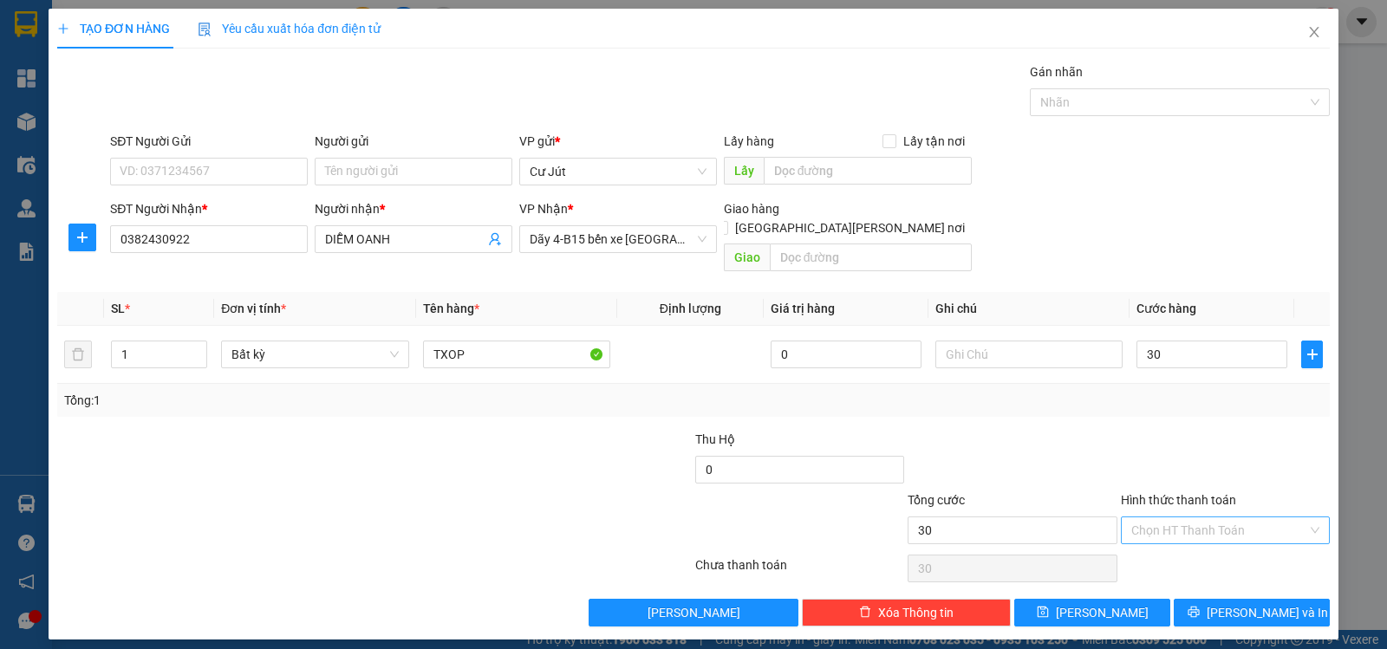
type input "30.000"
click at [1219, 517] on input "Hình thức thanh toán" at bounding box center [1219, 530] width 176 height 26
click at [1227, 543] on div "Tại văn phòng" at bounding box center [1225, 545] width 188 height 19
type input "0"
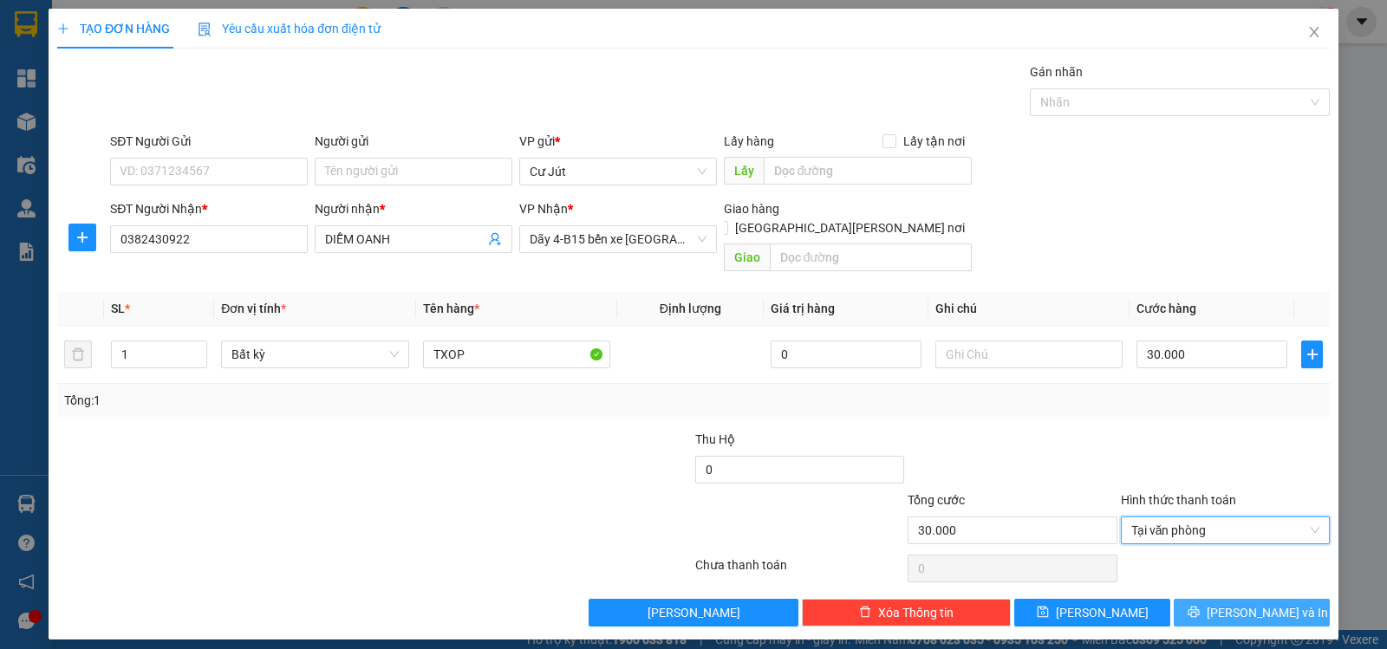
click at [1231, 599] on button "[PERSON_NAME] và In" at bounding box center [1251, 613] width 156 height 28
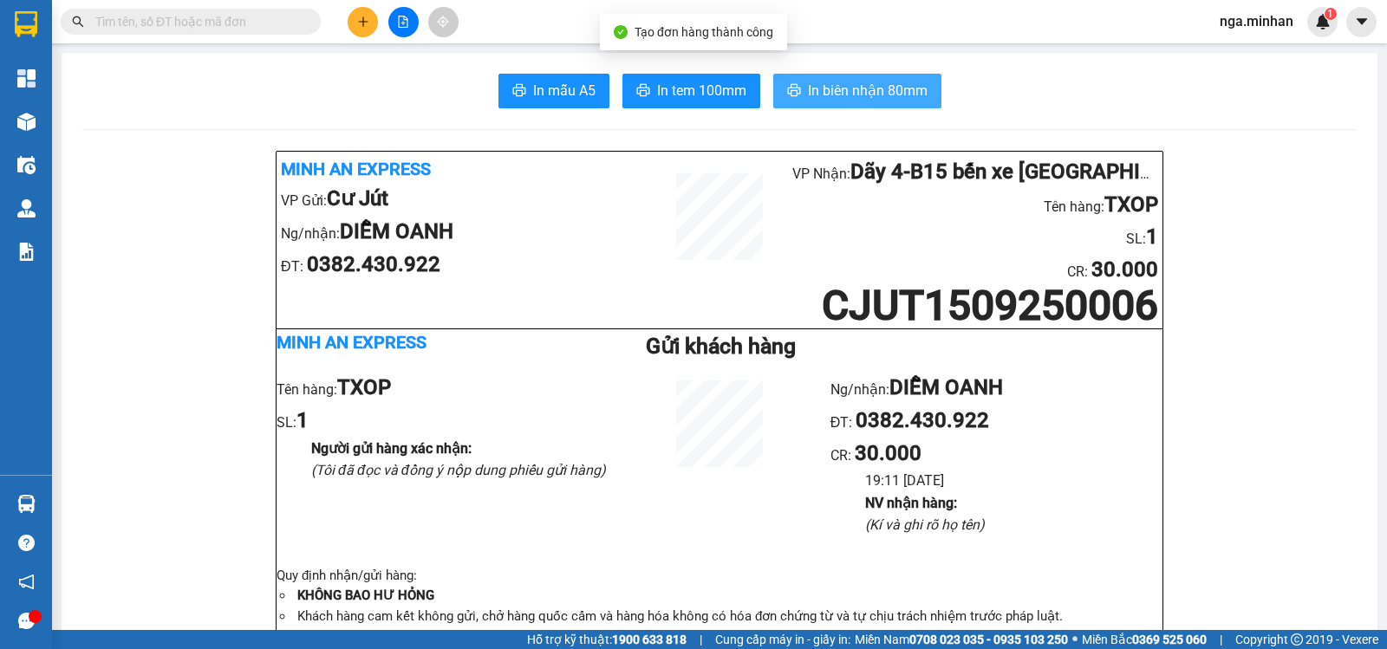
click at [874, 101] on span "In biên nhận 80mm" at bounding box center [868, 91] width 120 height 22
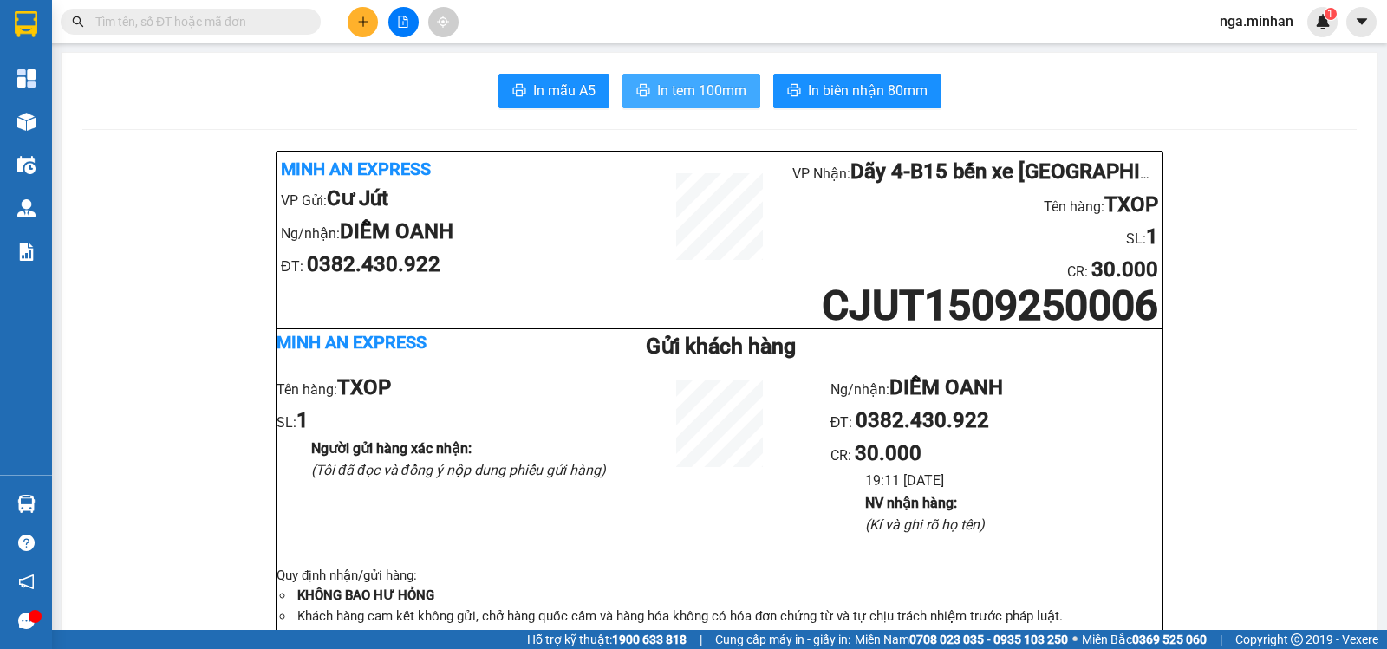
click at [724, 93] on span "In tem 100mm" at bounding box center [701, 91] width 89 height 22
click at [399, 27] on icon "file-add" at bounding box center [404, 22] width 10 height 12
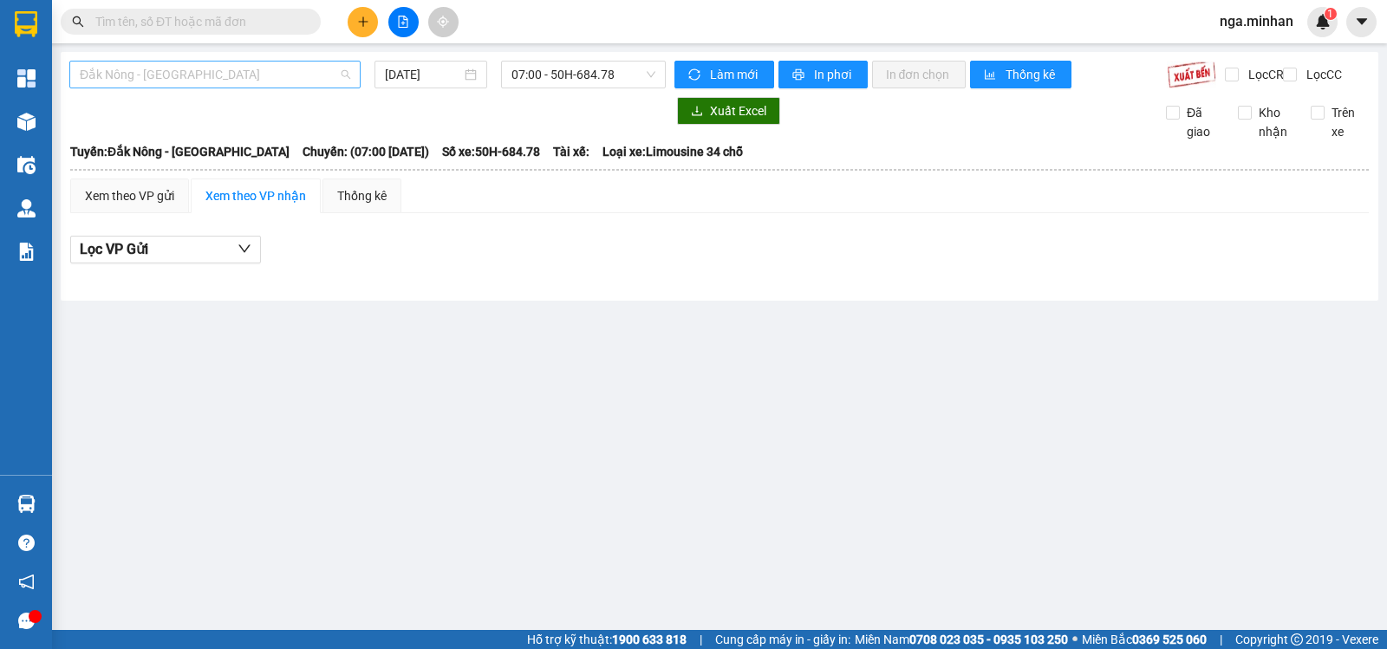
click at [201, 75] on span "Đắk Nông - [GEOGRAPHIC_DATA]" at bounding box center [215, 75] width 270 height 26
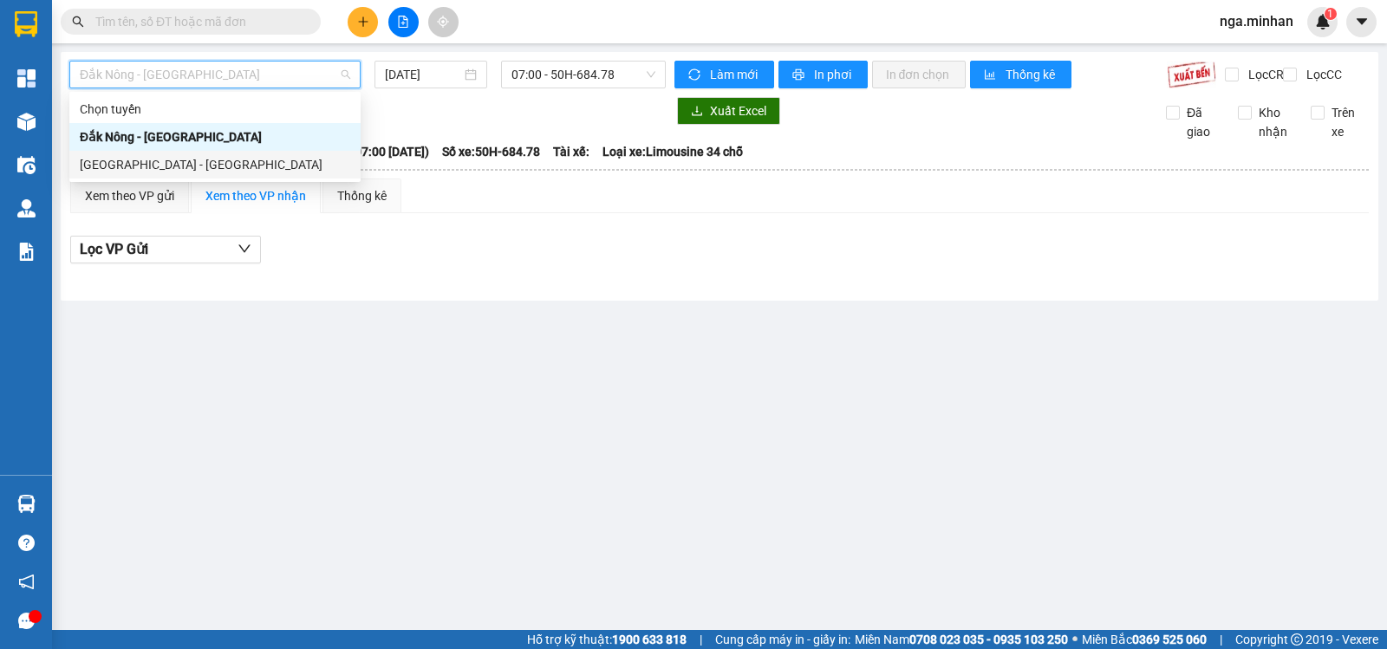
click at [174, 153] on div "[GEOGRAPHIC_DATA] - [GEOGRAPHIC_DATA]" at bounding box center [214, 165] width 291 height 28
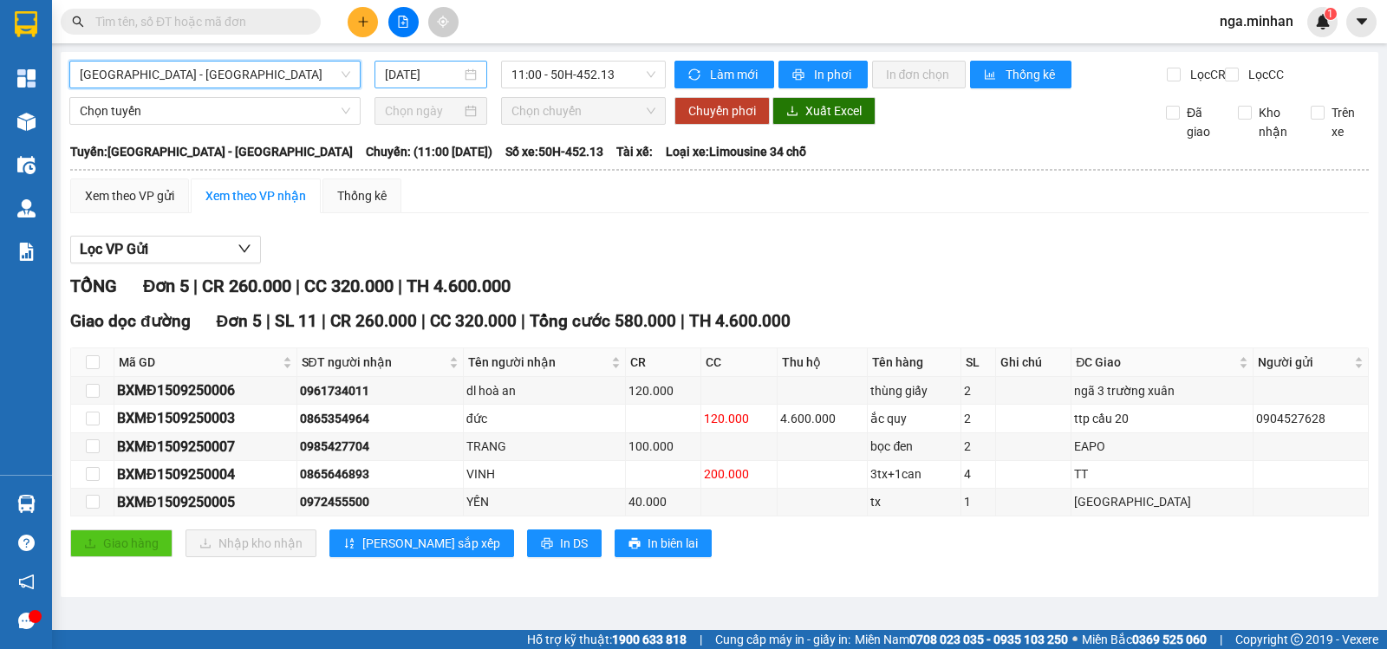
click at [401, 75] on input "[DATE]" at bounding box center [423, 74] width 77 height 19
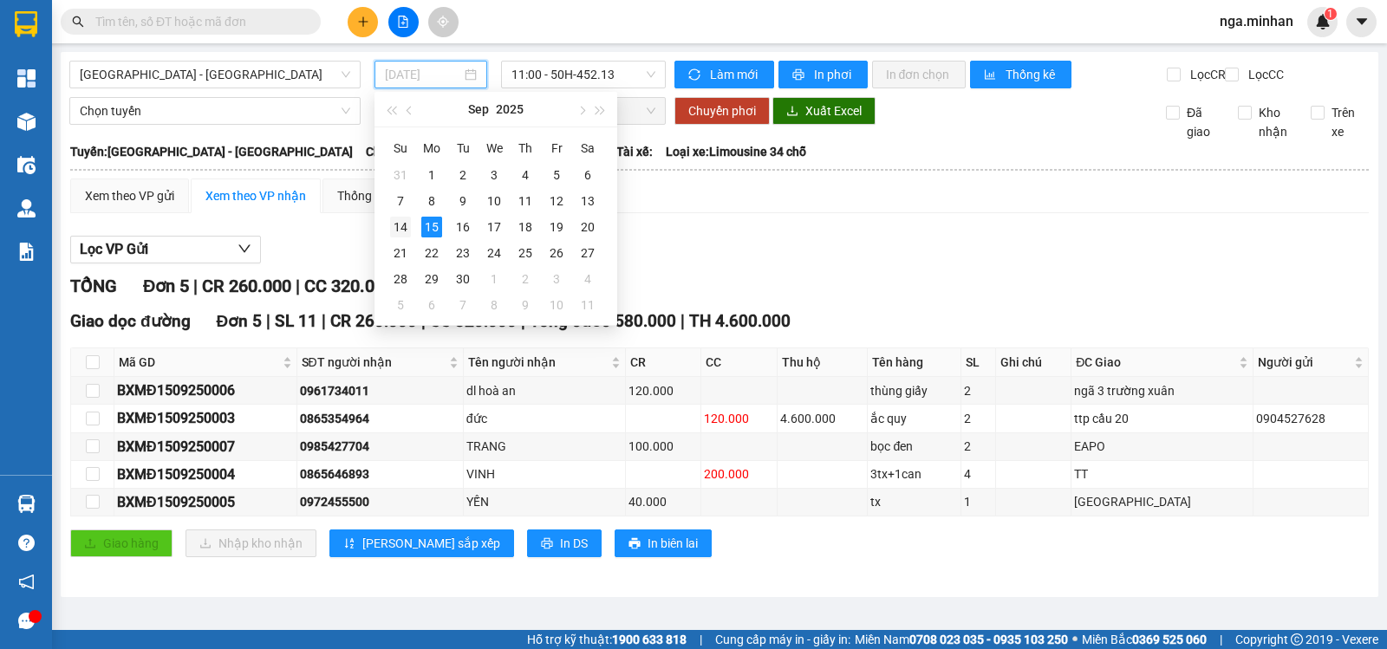
click at [394, 231] on div "14" at bounding box center [400, 227] width 21 height 21
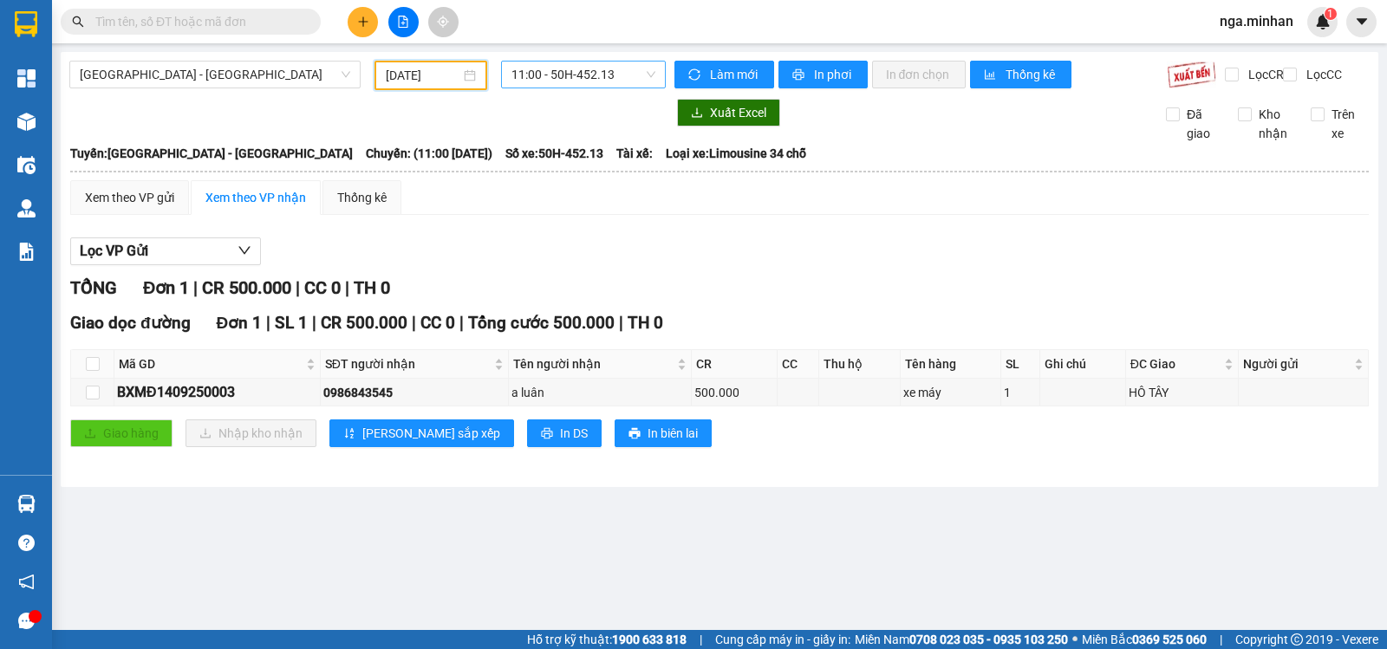
click at [585, 72] on span "11:00 - 50H-452.13" at bounding box center [582, 75] width 143 height 26
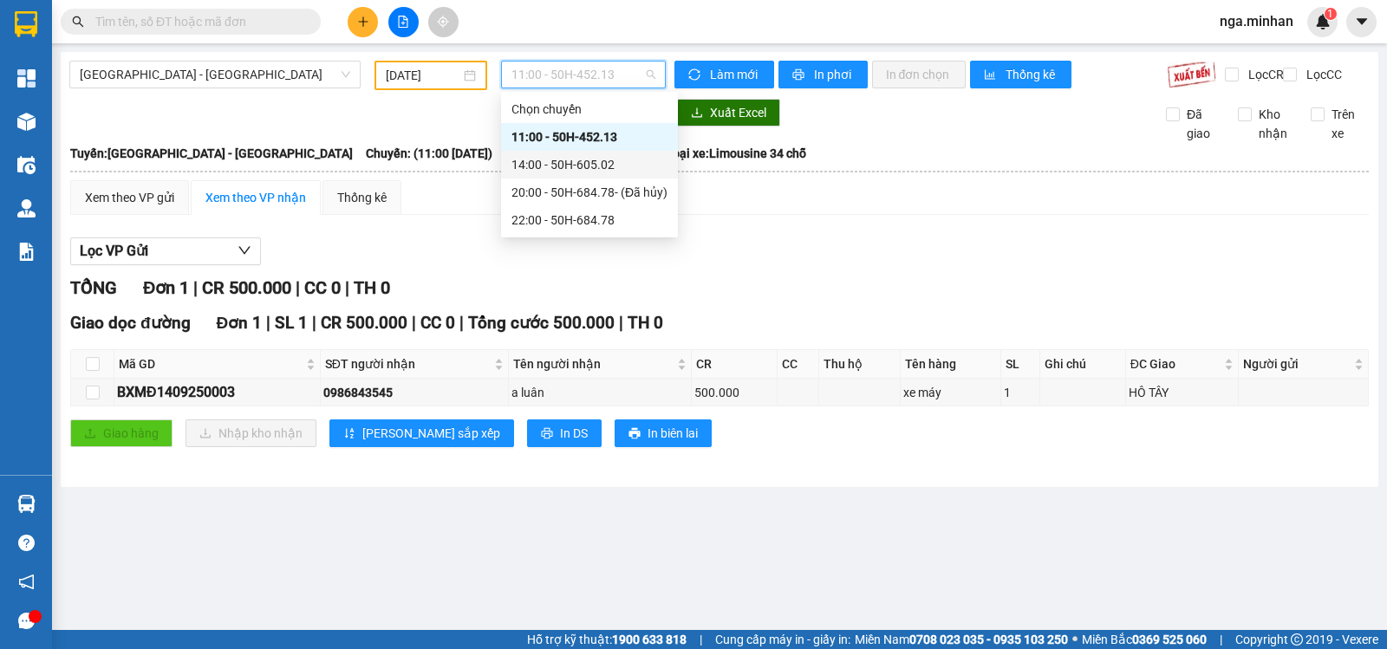
click at [595, 163] on div "14:00 - 50H-605.02" at bounding box center [589, 164] width 156 height 19
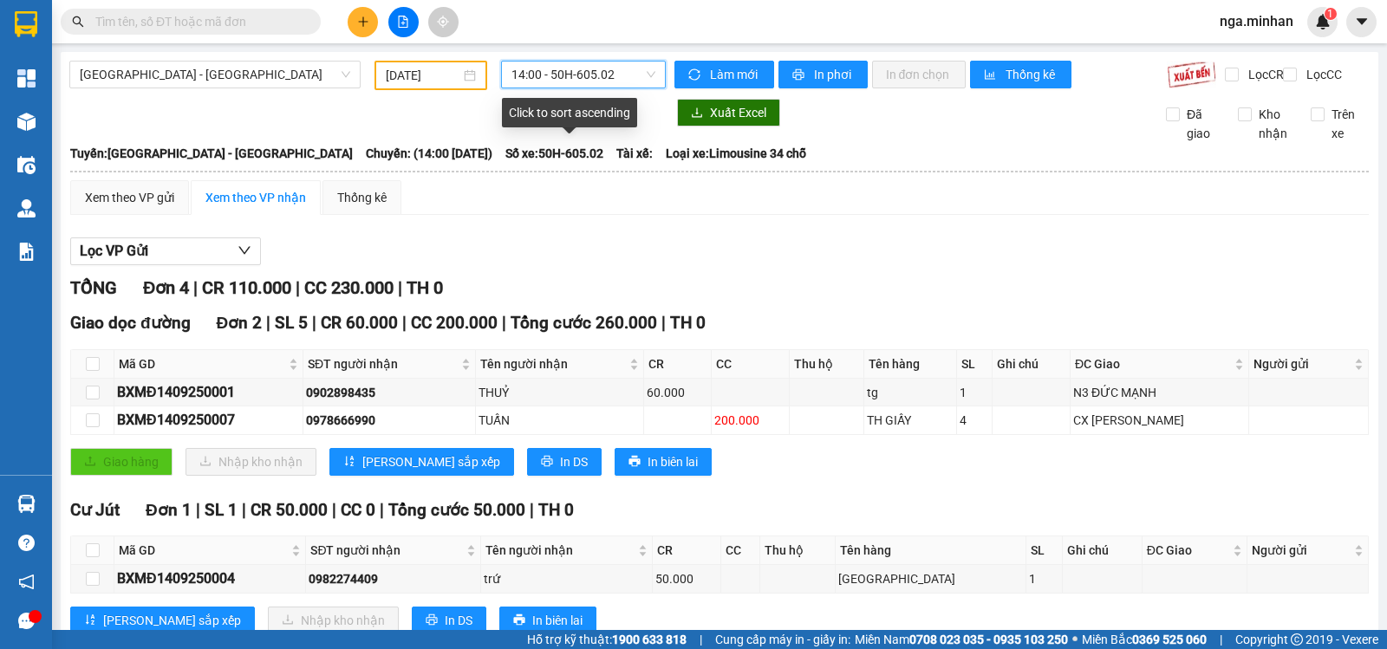
click at [564, 79] on span "14:00 - 50H-605.02" at bounding box center [582, 75] width 143 height 26
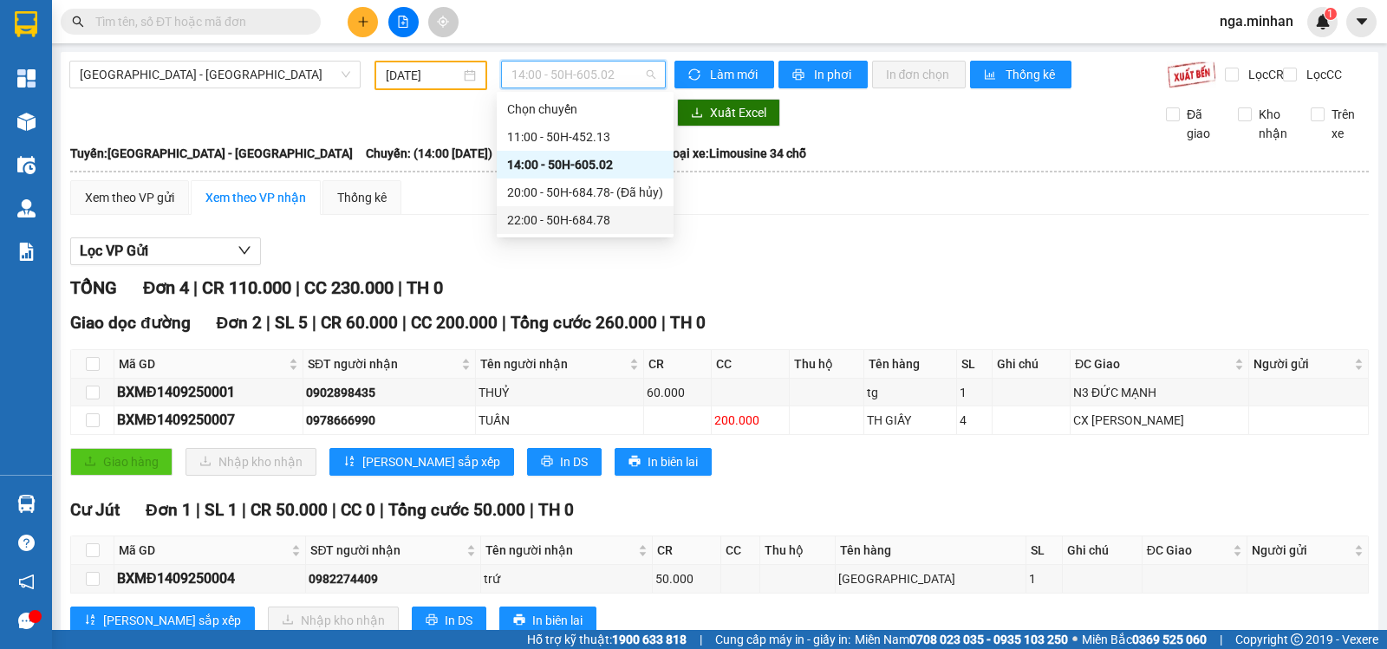
click at [564, 211] on div "22:00 - 50H-684.78" at bounding box center [585, 220] width 156 height 19
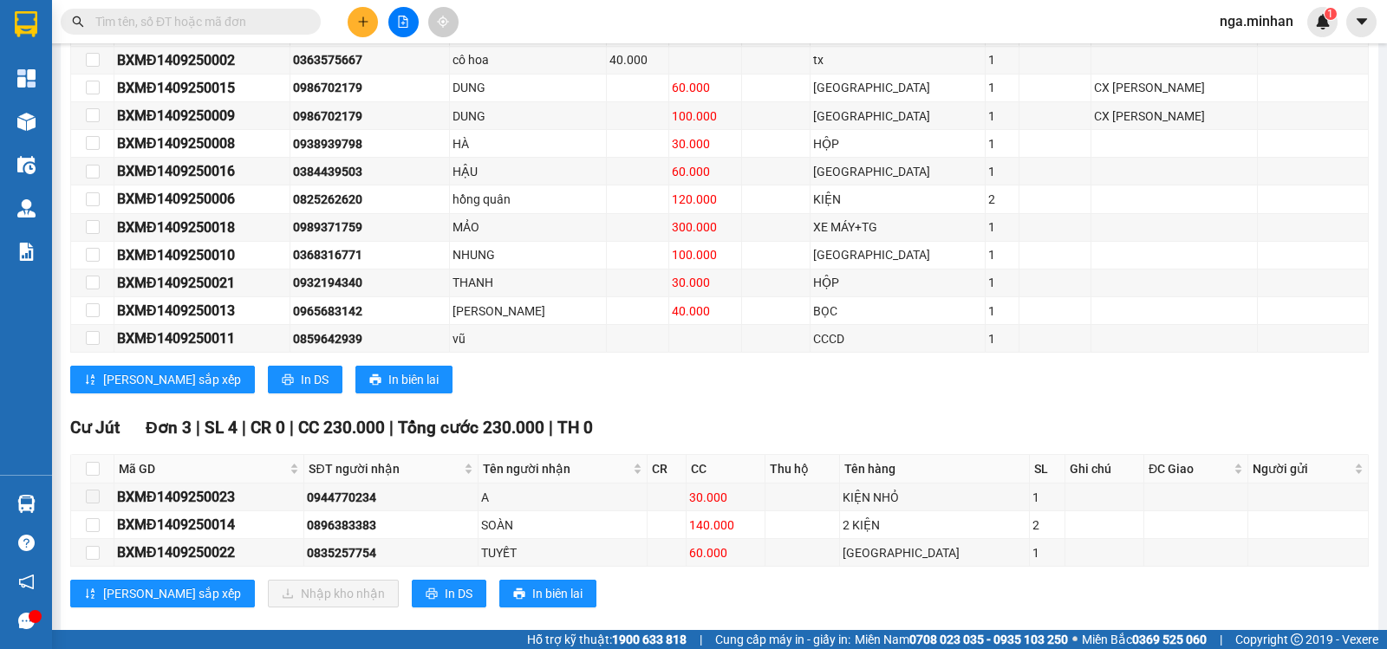
scroll to position [614, 0]
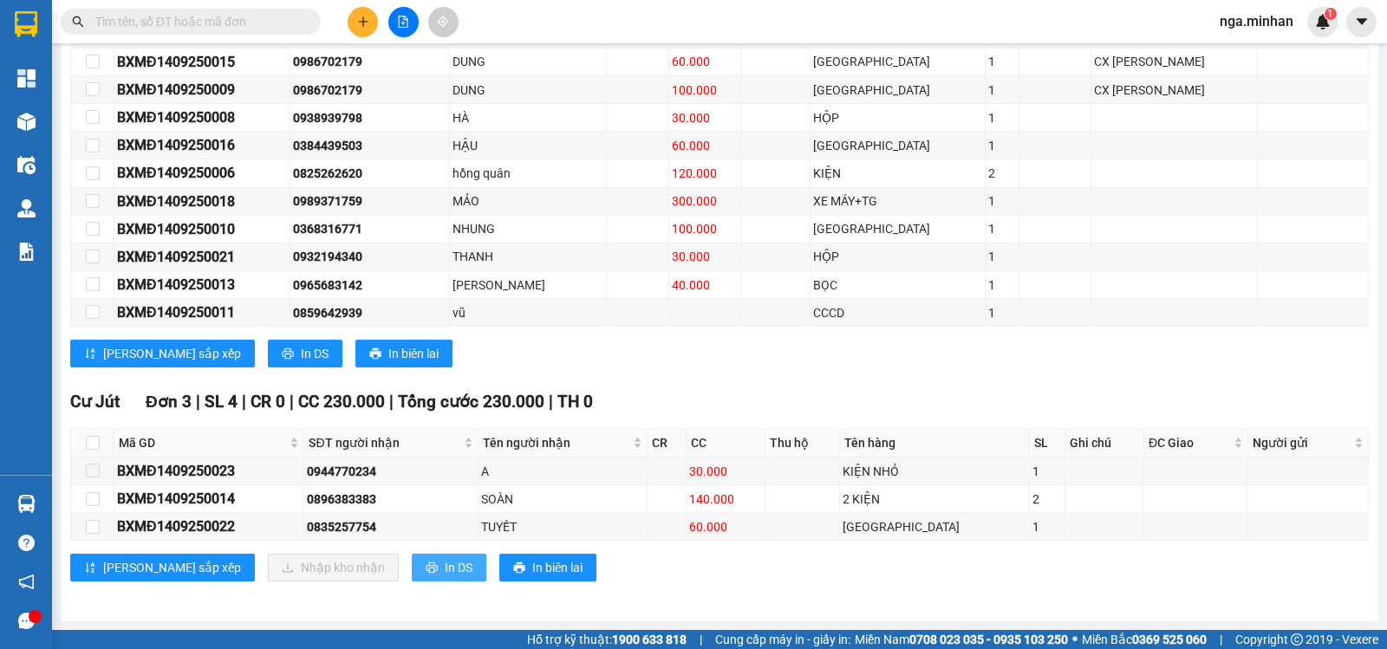
click at [445, 563] on span "In DS" at bounding box center [459, 567] width 28 height 19
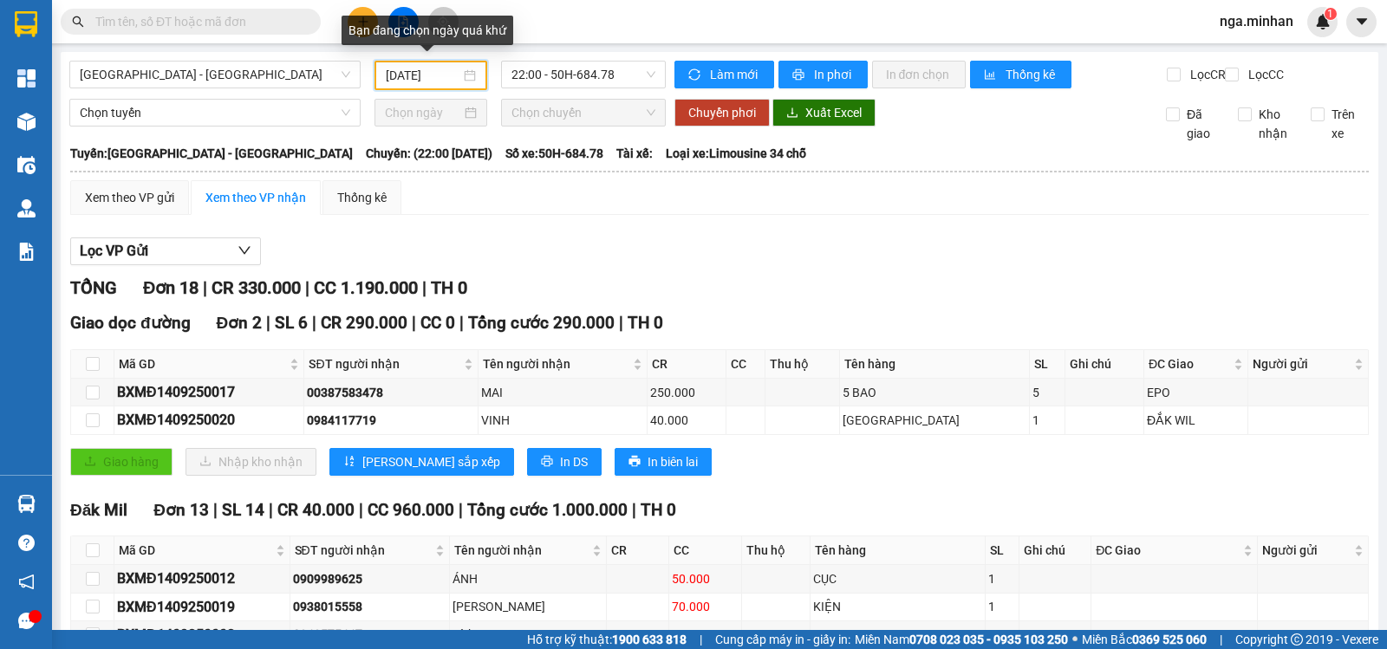
click at [408, 76] on input "[DATE]" at bounding box center [423, 75] width 75 height 19
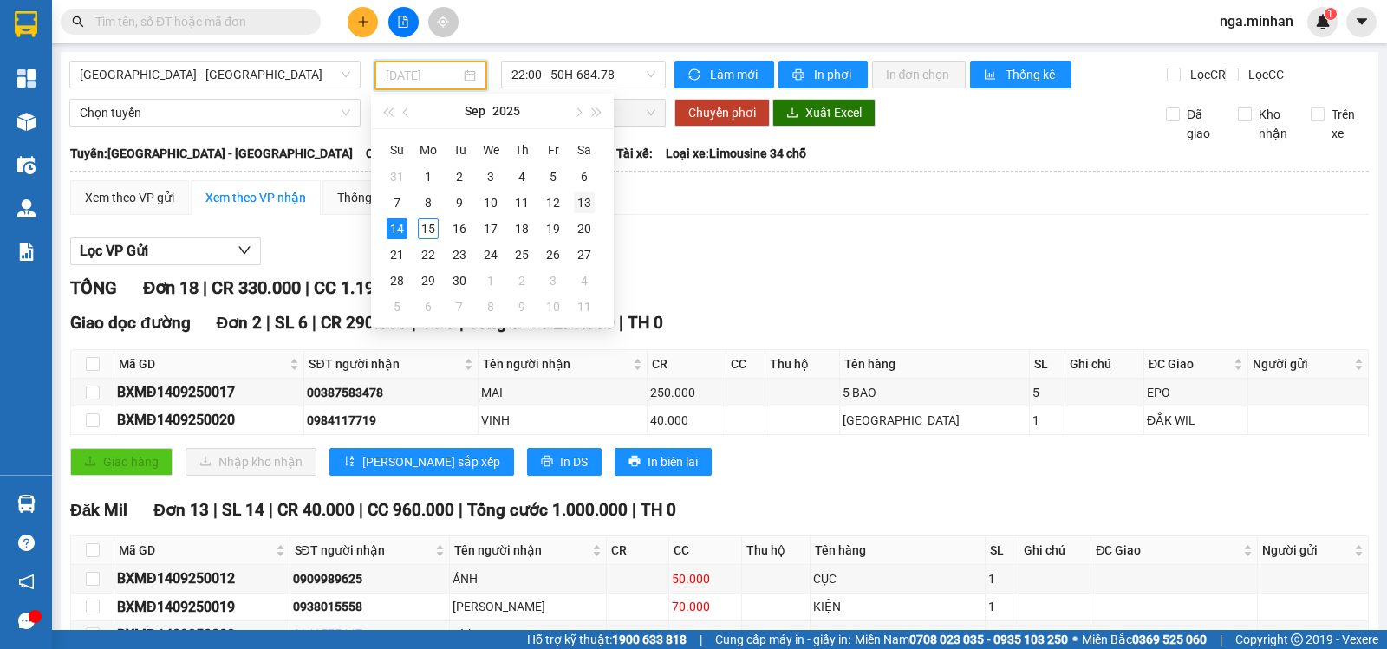
click at [583, 202] on div "13" at bounding box center [584, 202] width 21 height 21
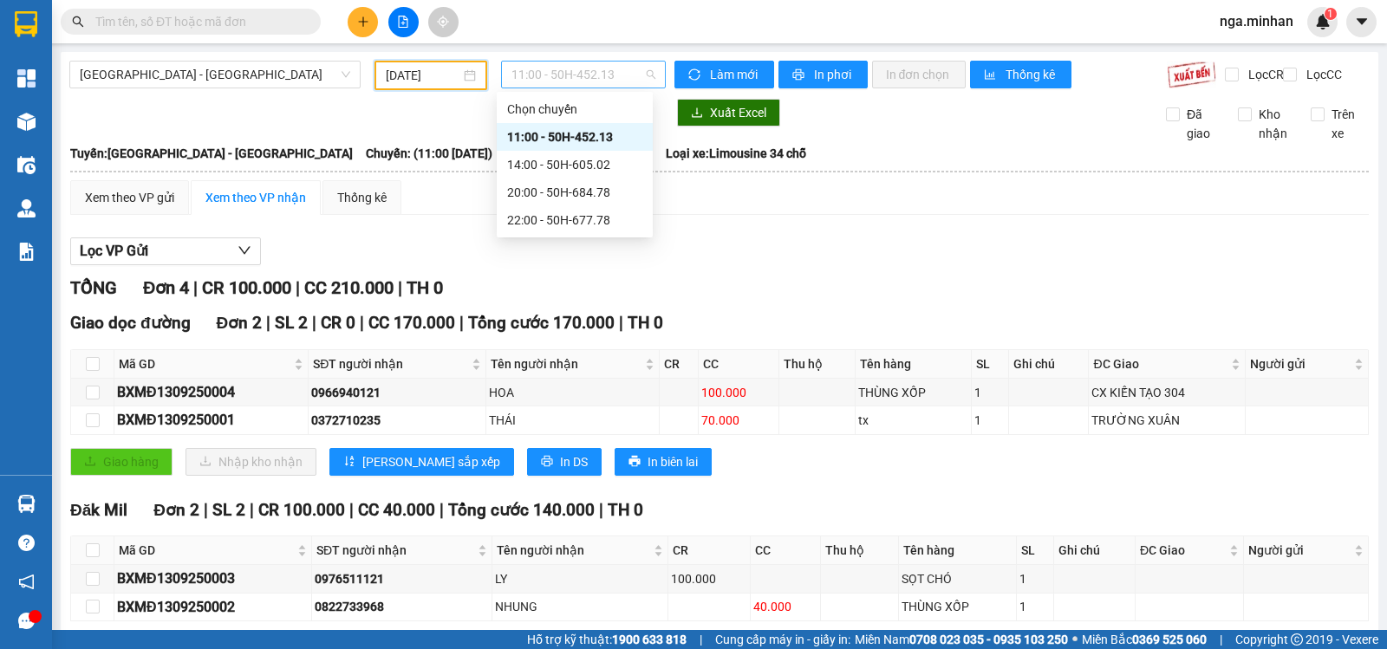
click at [579, 68] on span "11:00 - 50H-452.13" at bounding box center [582, 75] width 143 height 26
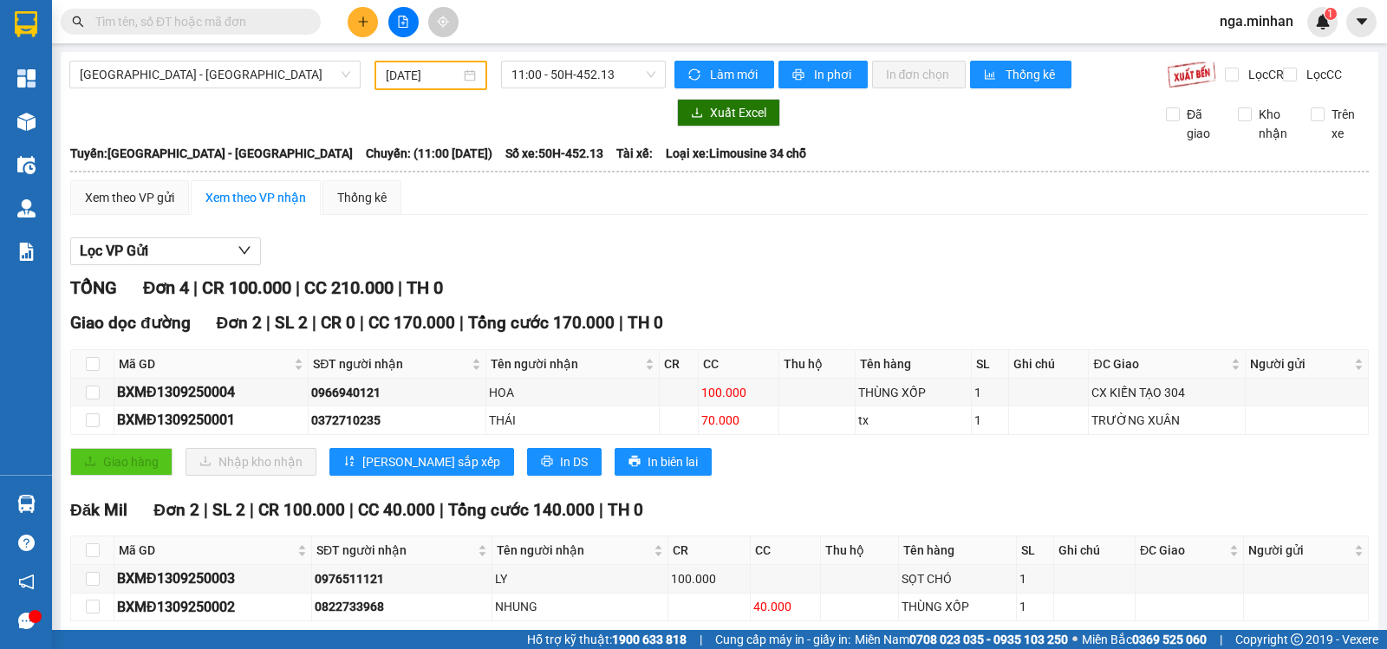
click at [830, 252] on div "Lọc VP Gửi" at bounding box center [719, 251] width 1298 height 29
click at [582, 81] on span "11:00 - 50H-452.13" at bounding box center [582, 75] width 143 height 26
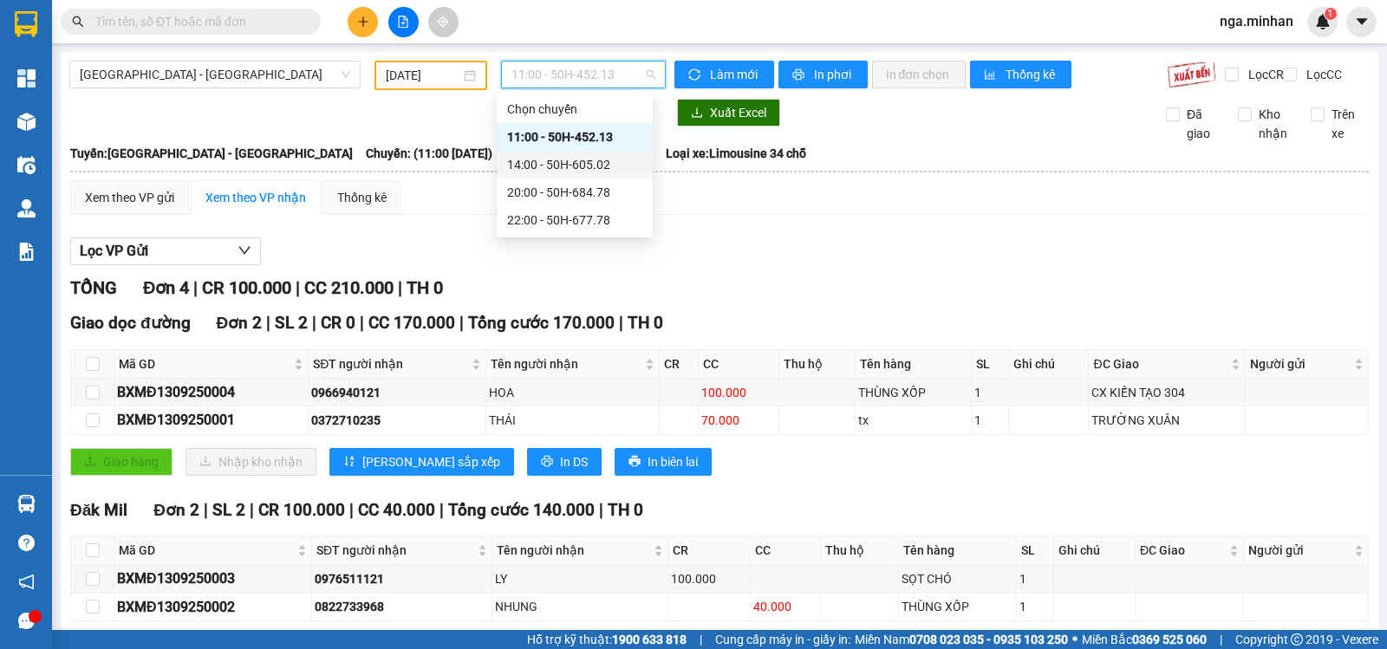
click at [601, 166] on div "14:00 - 50H-605.02" at bounding box center [574, 164] width 135 height 19
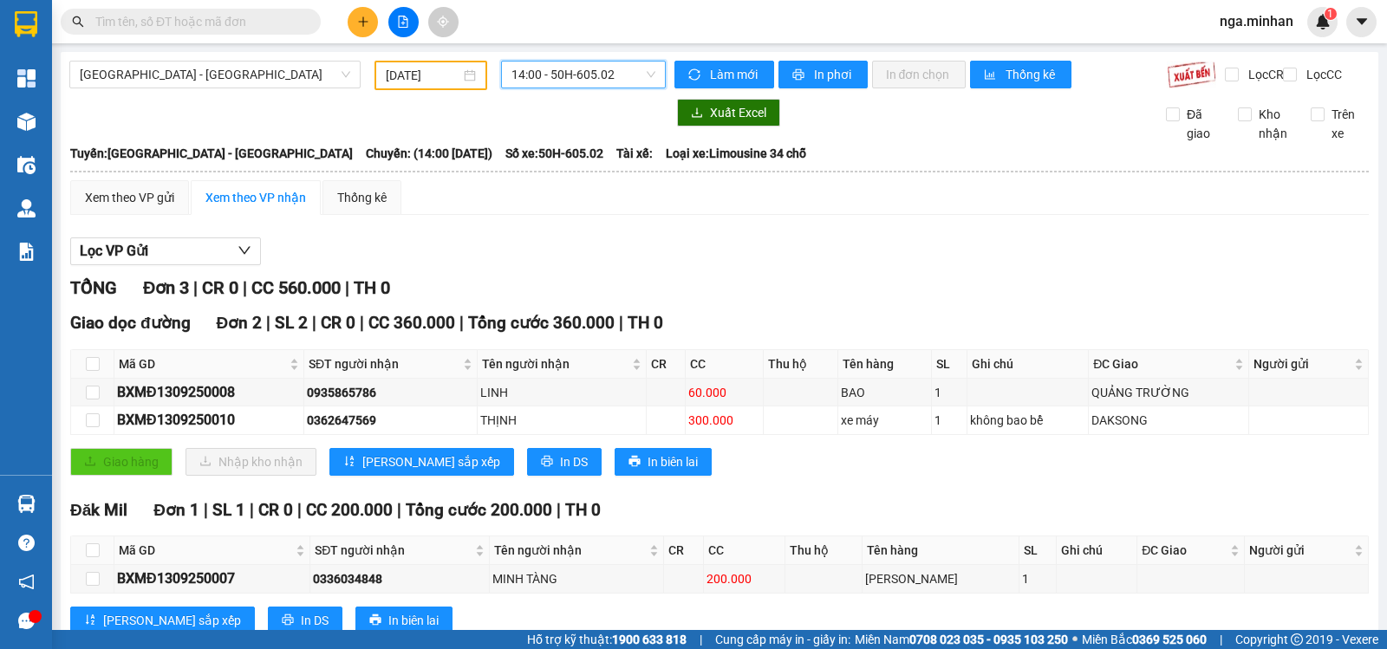
drag, startPoint x: 551, startPoint y: 70, endPoint x: 559, endPoint y: 78, distance: 11.0
click at [552, 70] on span "14:00 - 50H-605.02" at bounding box center [582, 75] width 143 height 26
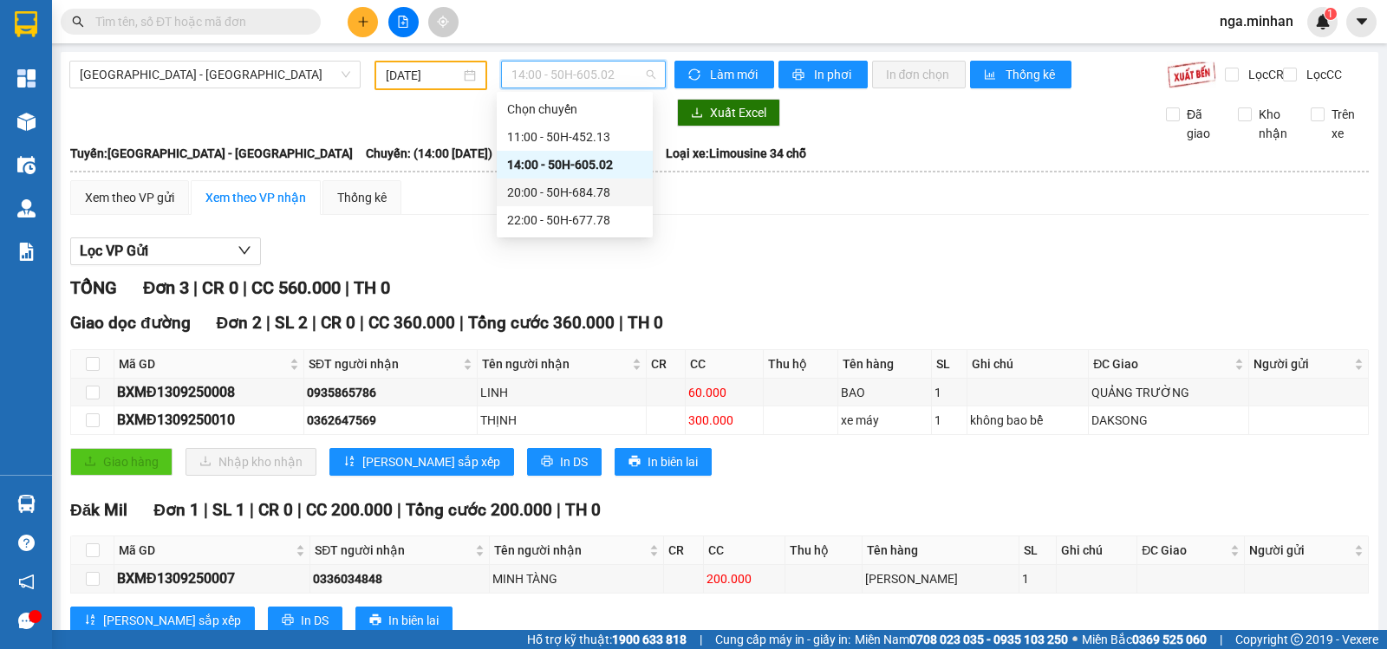
click at [581, 190] on div "20:00 - 50H-684.78" at bounding box center [574, 192] width 135 height 19
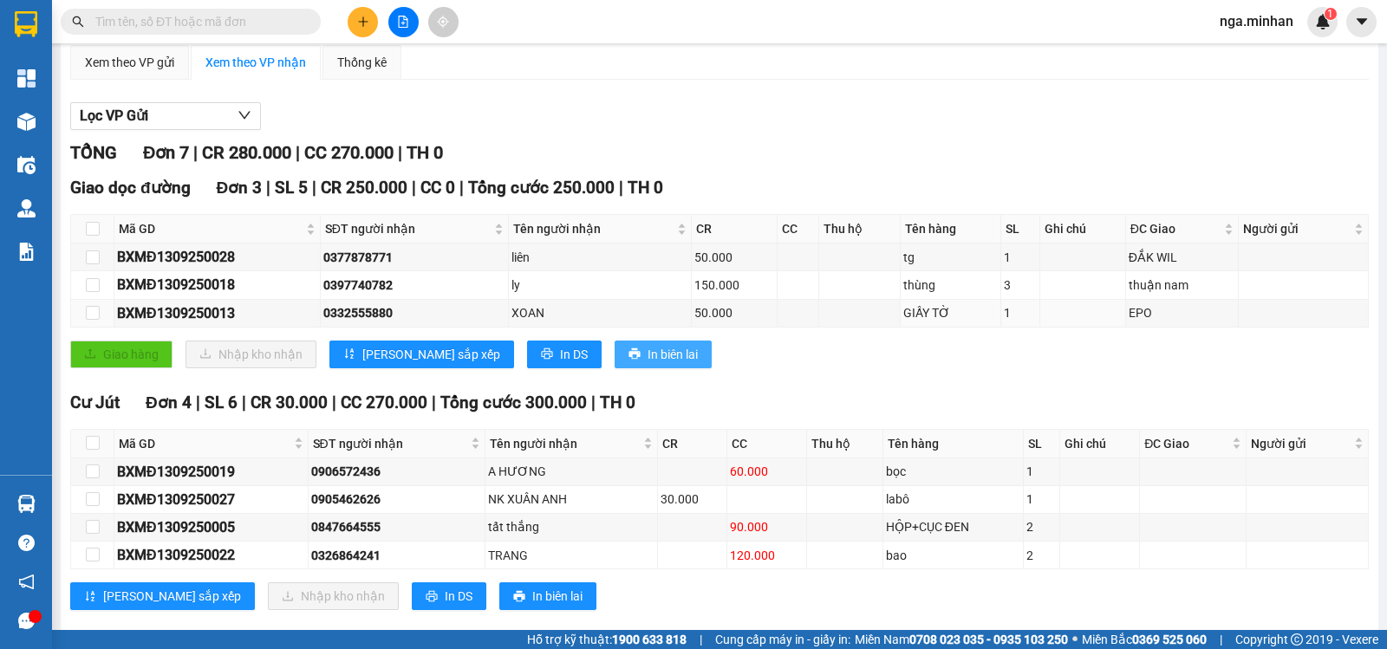
scroll to position [177, 0]
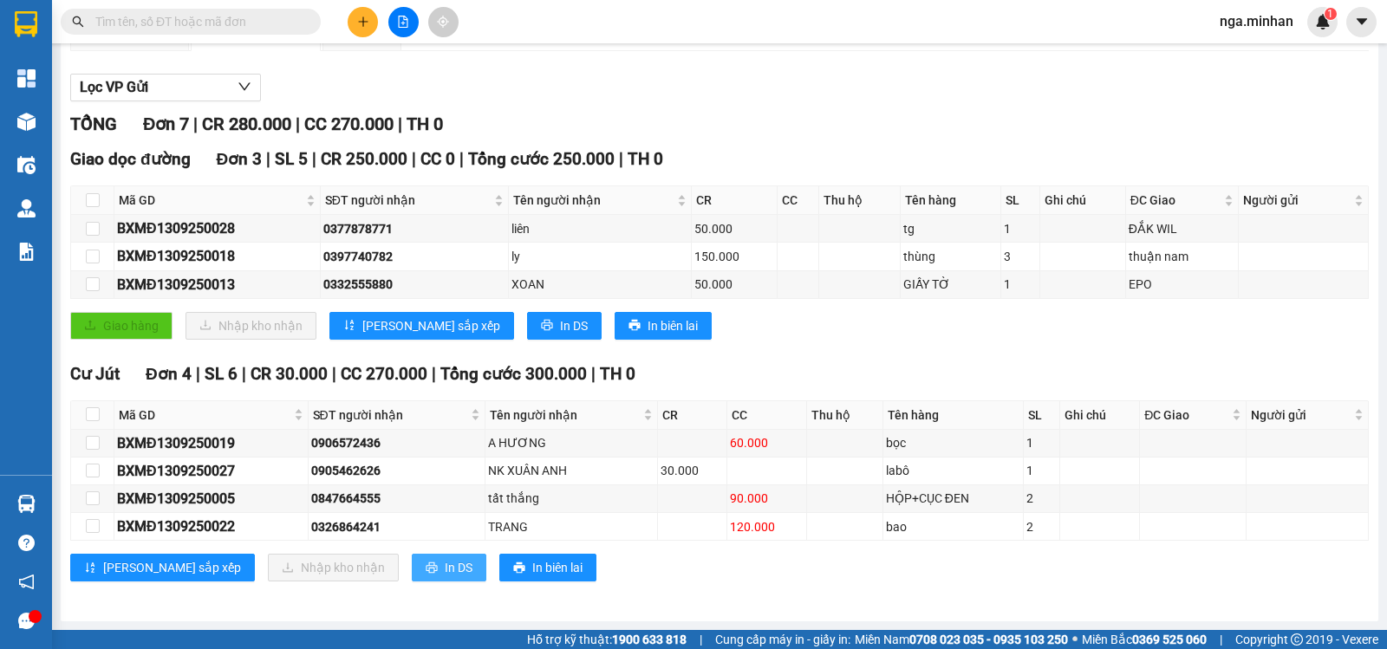
click at [445, 568] on span "In DS" at bounding box center [459, 567] width 28 height 19
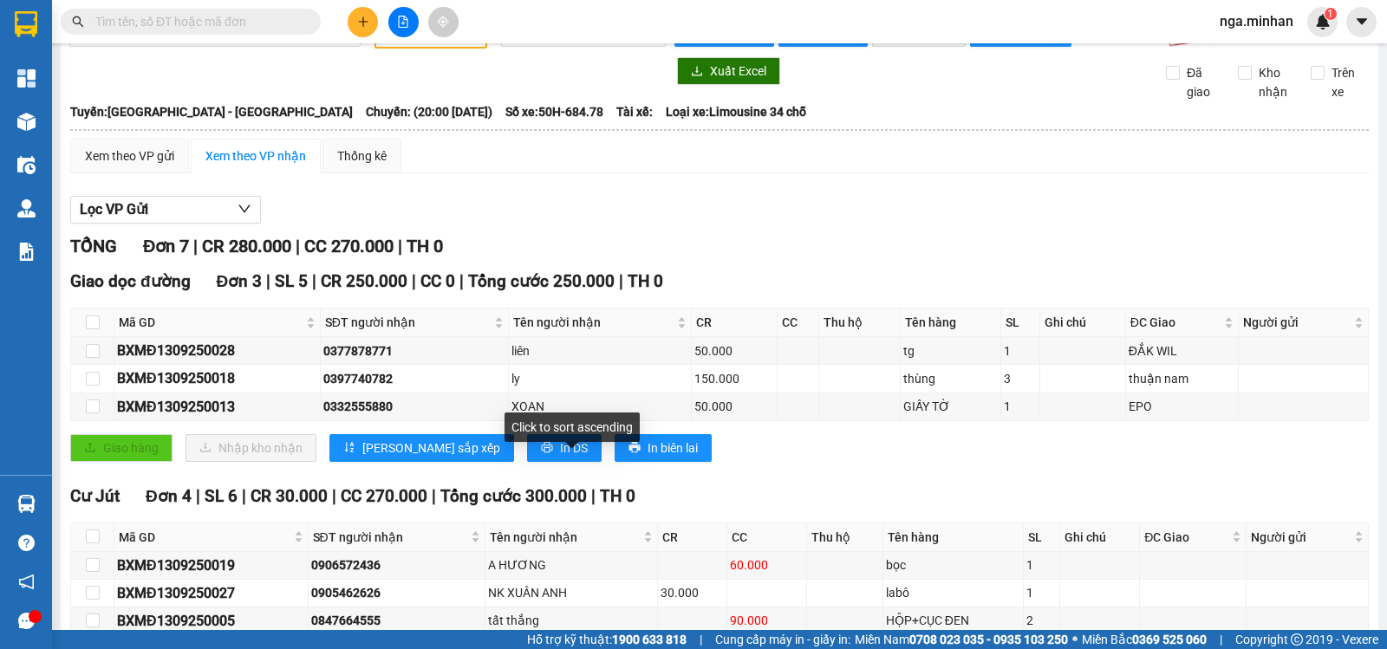
scroll to position [0, 0]
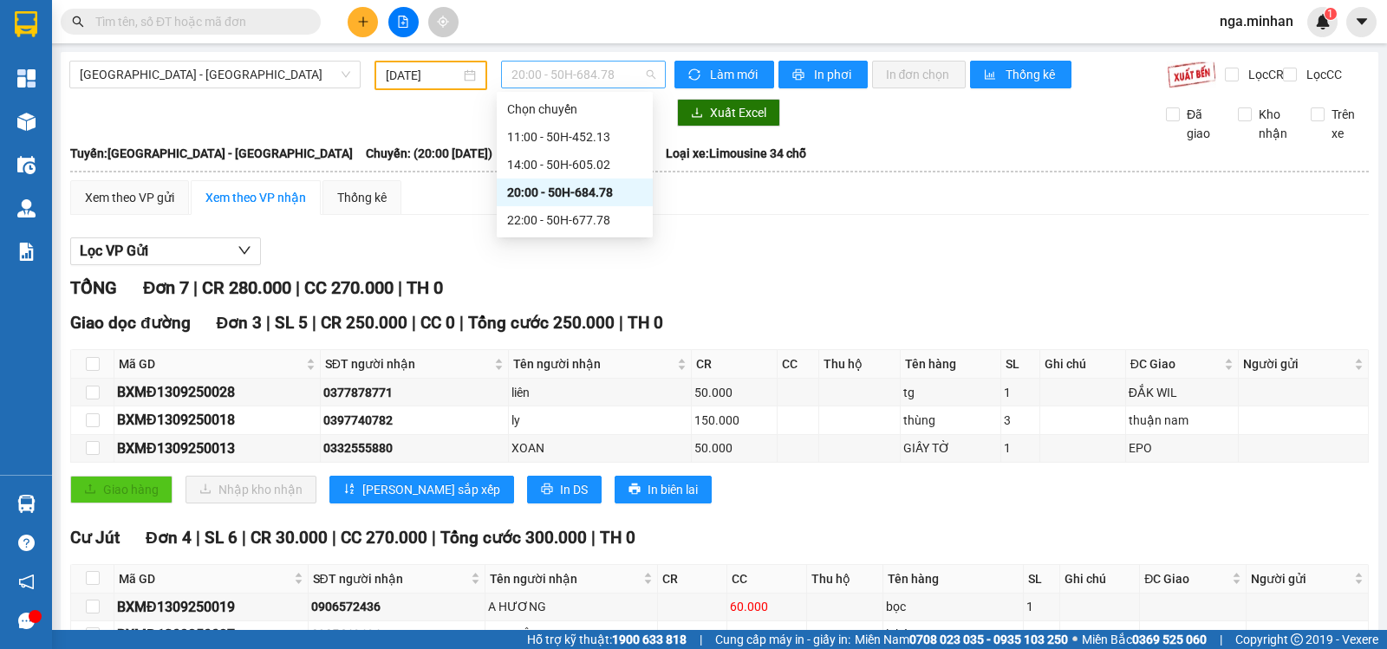
click at [601, 67] on span "20:00 - 50H-684.78" at bounding box center [582, 75] width 143 height 26
click at [585, 219] on div "22:00 - 50H-677.78" at bounding box center [574, 220] width 135 height 19
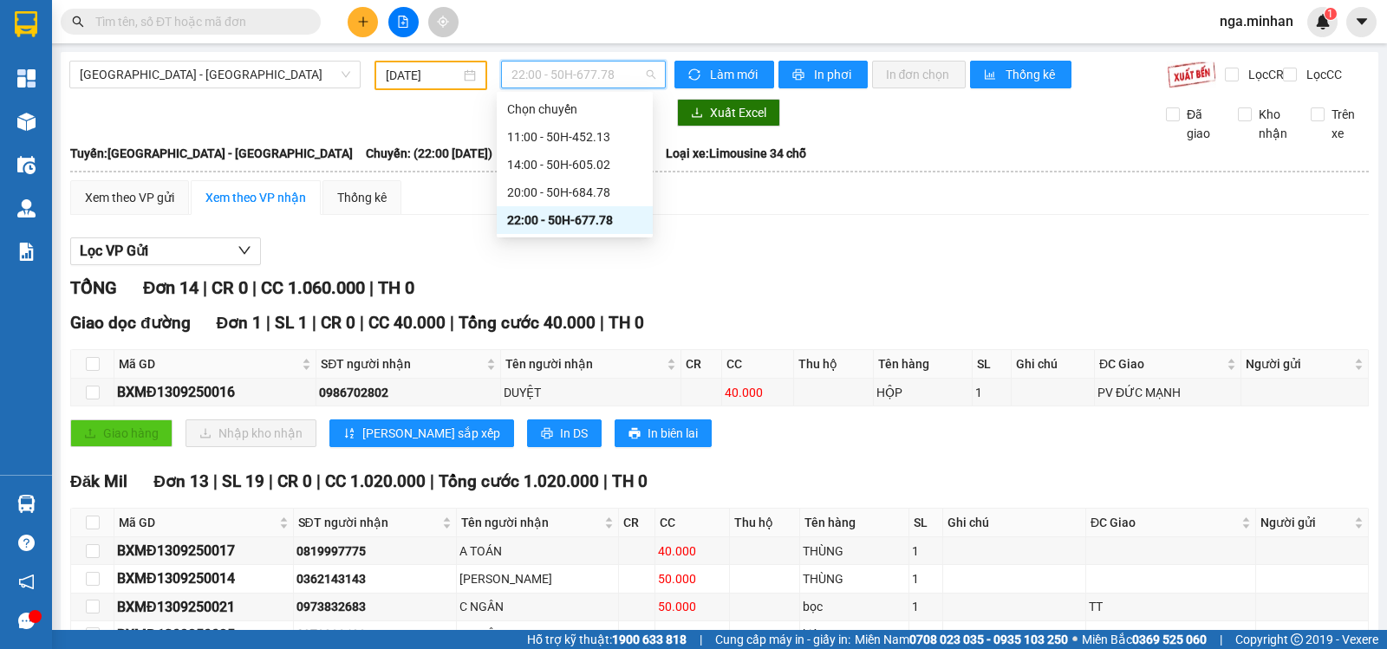
click at [587, 79] on span "22:00 - 50H-677.78" at bounding box center [582, 75] width 143 height 26
click at [579, 193] on div "20:00 - 50H-684.78" at bounding box center [574, 192] width 135 height 19
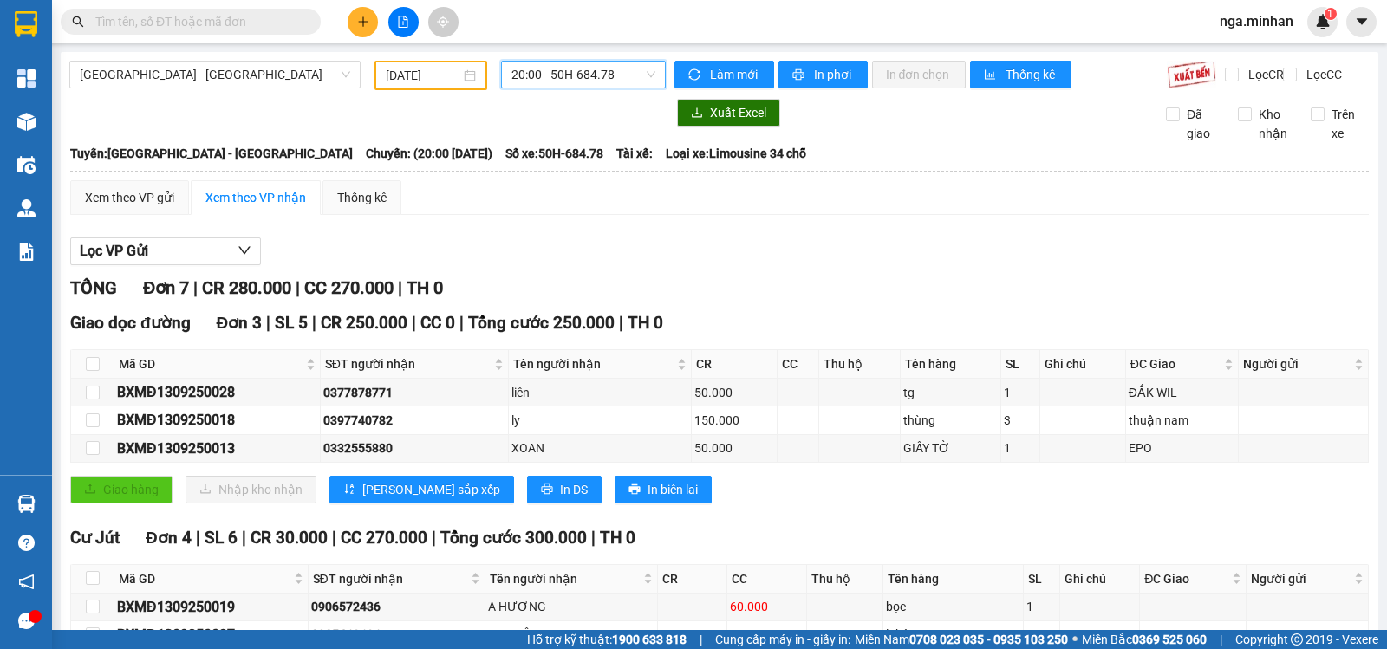
click at [399, 82] on input "[DATE]" at bounding box center [423, 75] width 75 height 19
click at [768, 266] on div at bounding box center [719, 265] width 1298 height 1
click at [604, 77] on span "20:00 - 50H-684.78" at bounding box center [582, 75] width 143 height 26
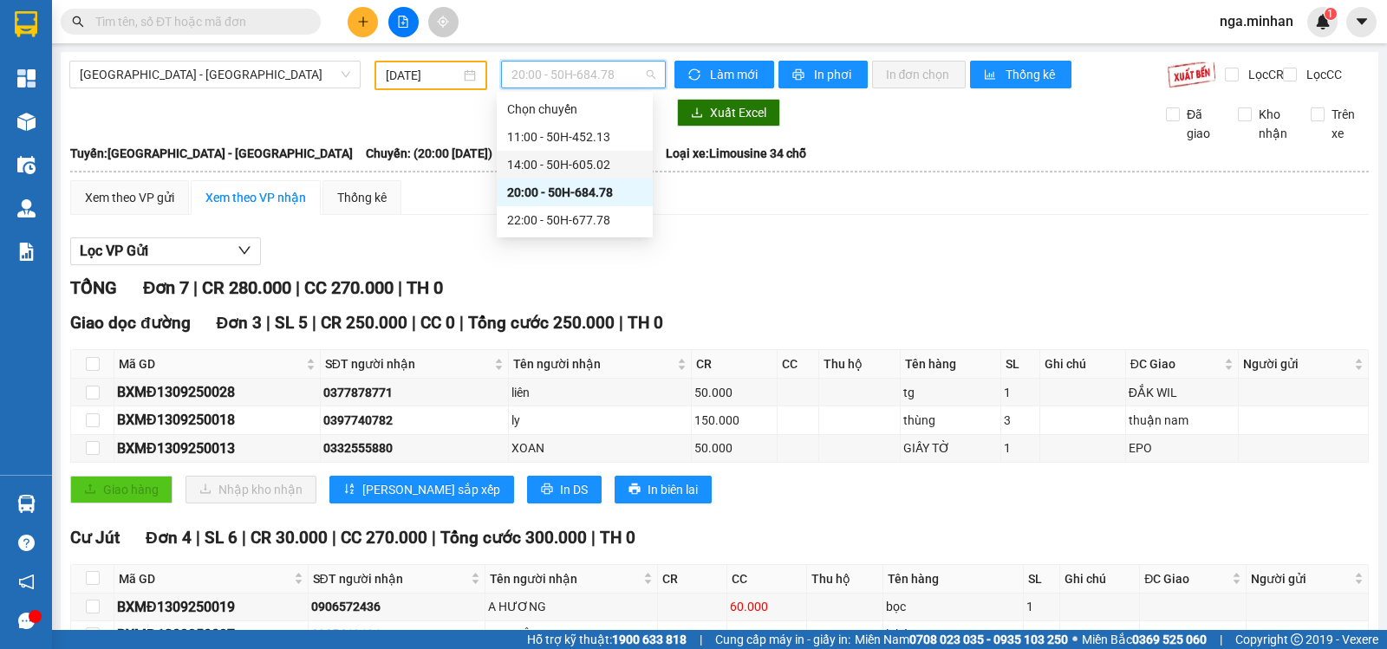
click at [405, 76] on input "[DATE]" at bounding box center [423, 75] width 75 height 19
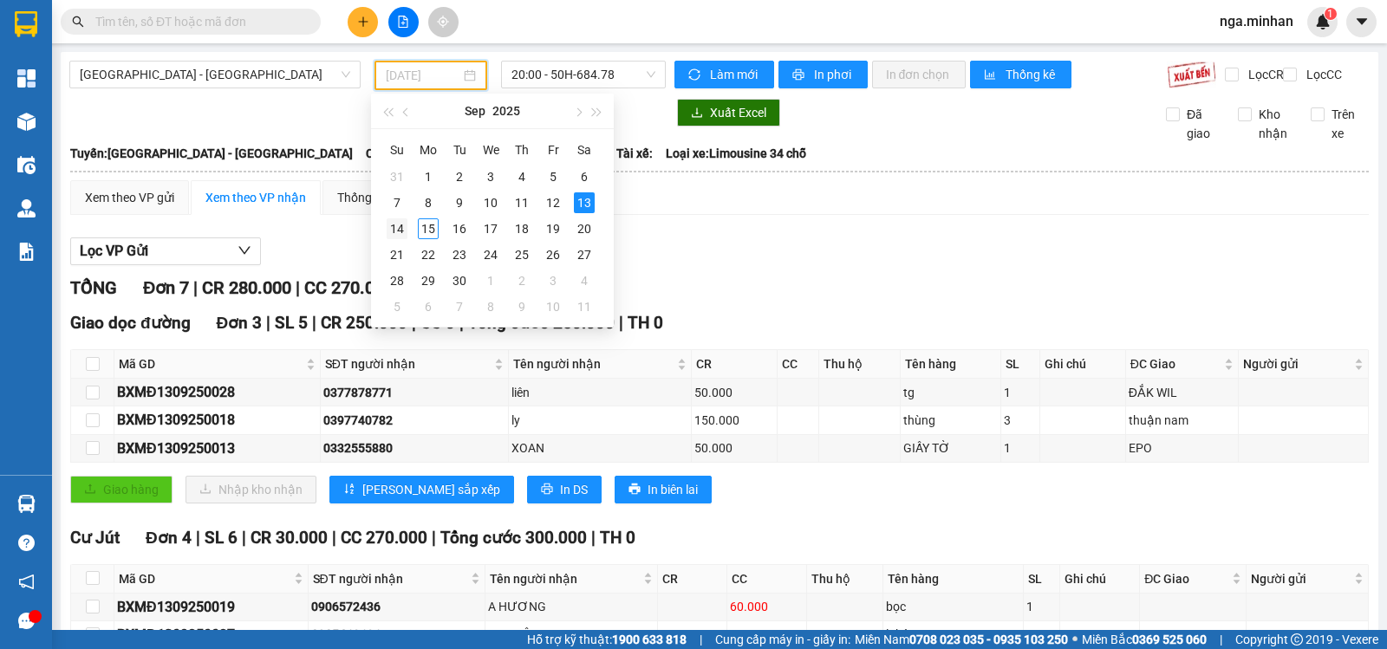
click at [399, 231] on div "14" at bounding box center [397, 228] width 21 height 21
type input "[DATE]"
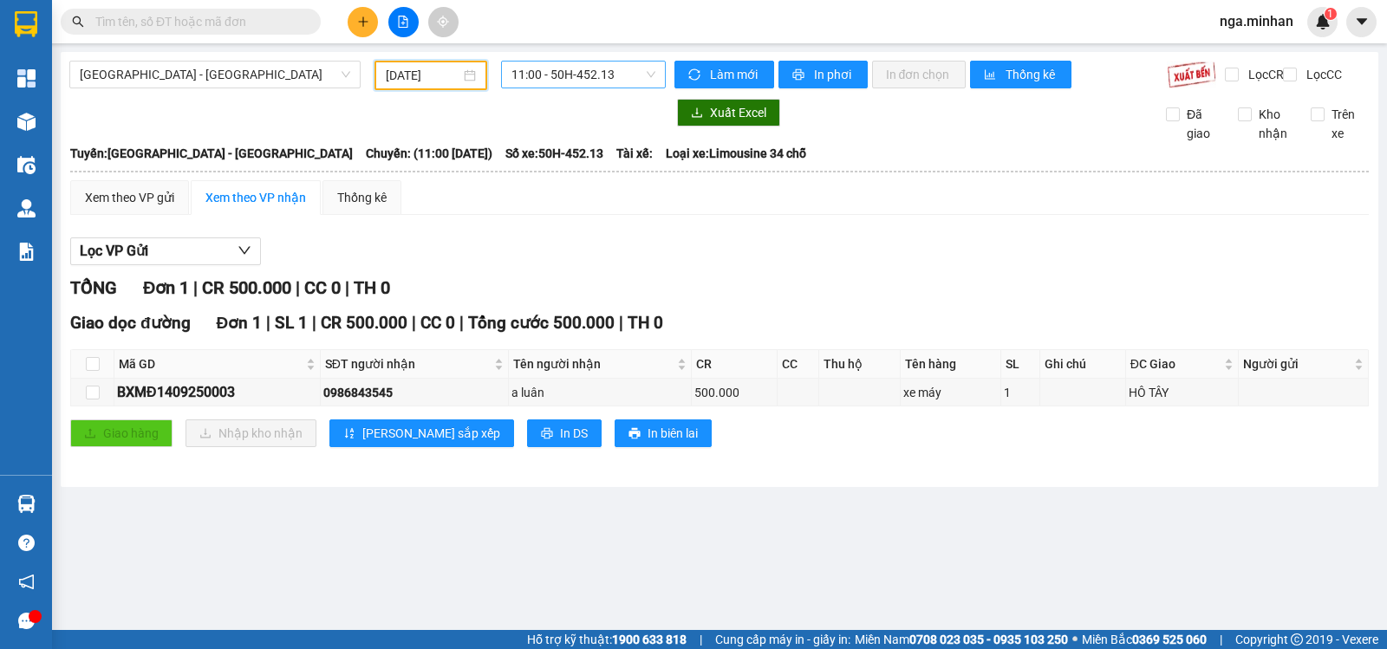
click at [575, 74] on span "11:00 - 50H-452.13" at bounding box center [582, 75] width 143 height 26
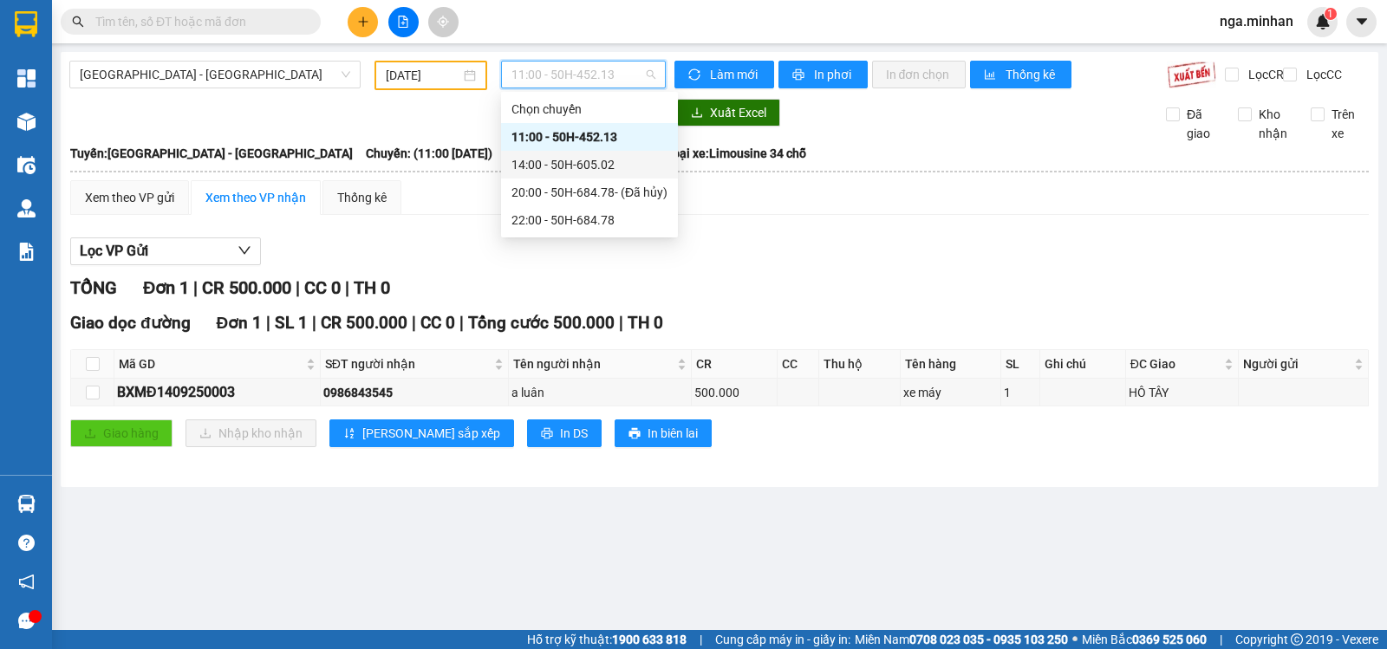
click at [588, 170] on div "14:00 - 50H-605.02" at bounding box center [589, 164] width 156 height 19
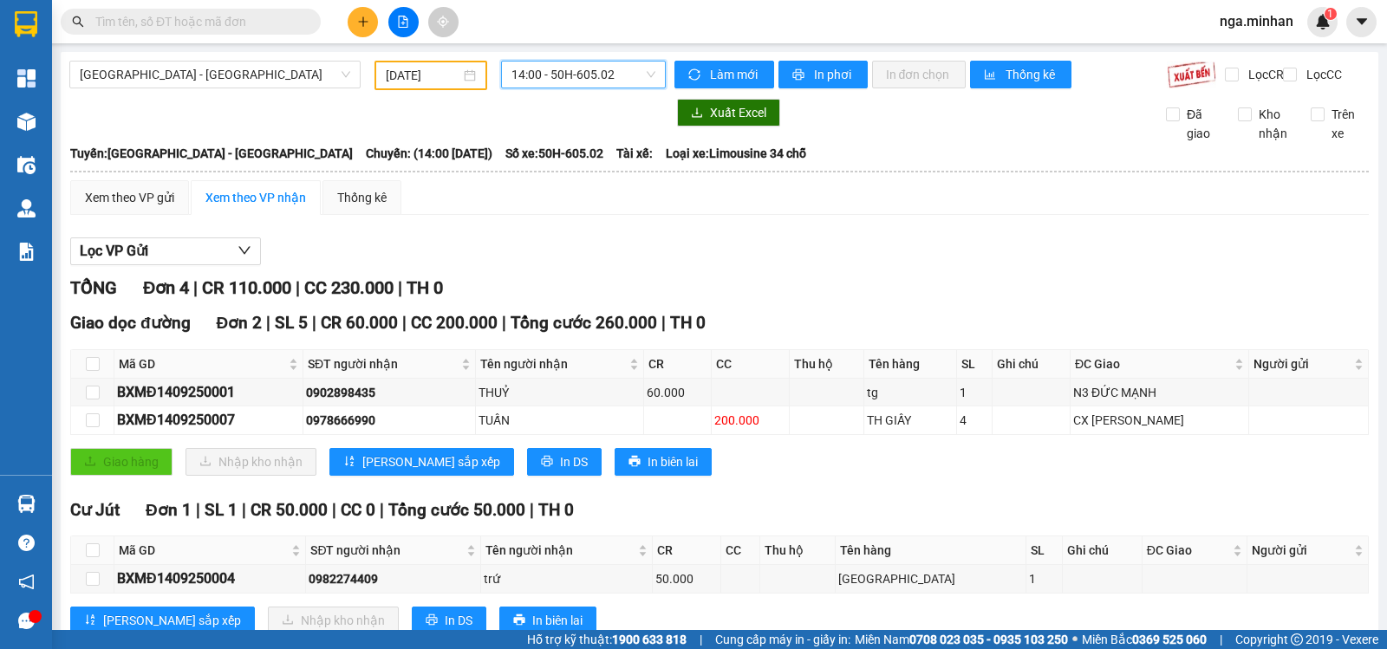
click at [628, 78] on span "14:00 - 50H-605.02" at bounding box center [582, 75] width 143 height 26
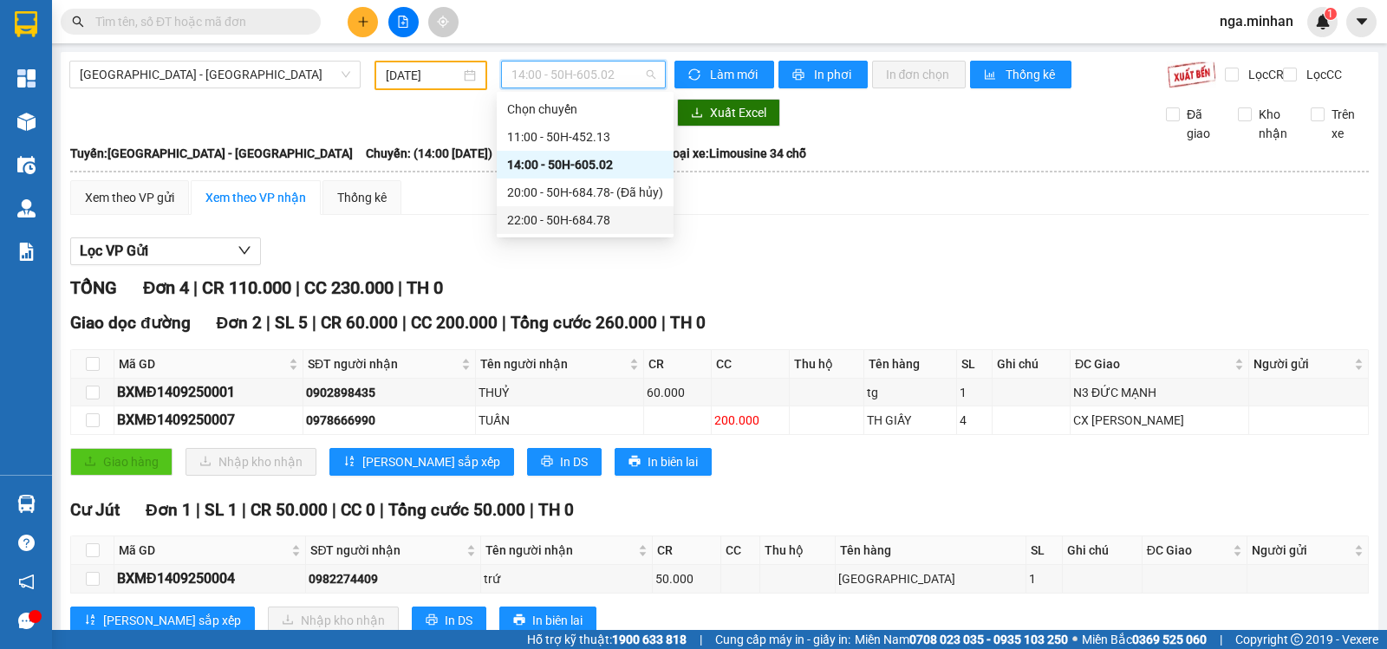
click at [611, 223] on div "22:00 - 50H-684.78" at bounding box center [585, 220] width 156 height 19
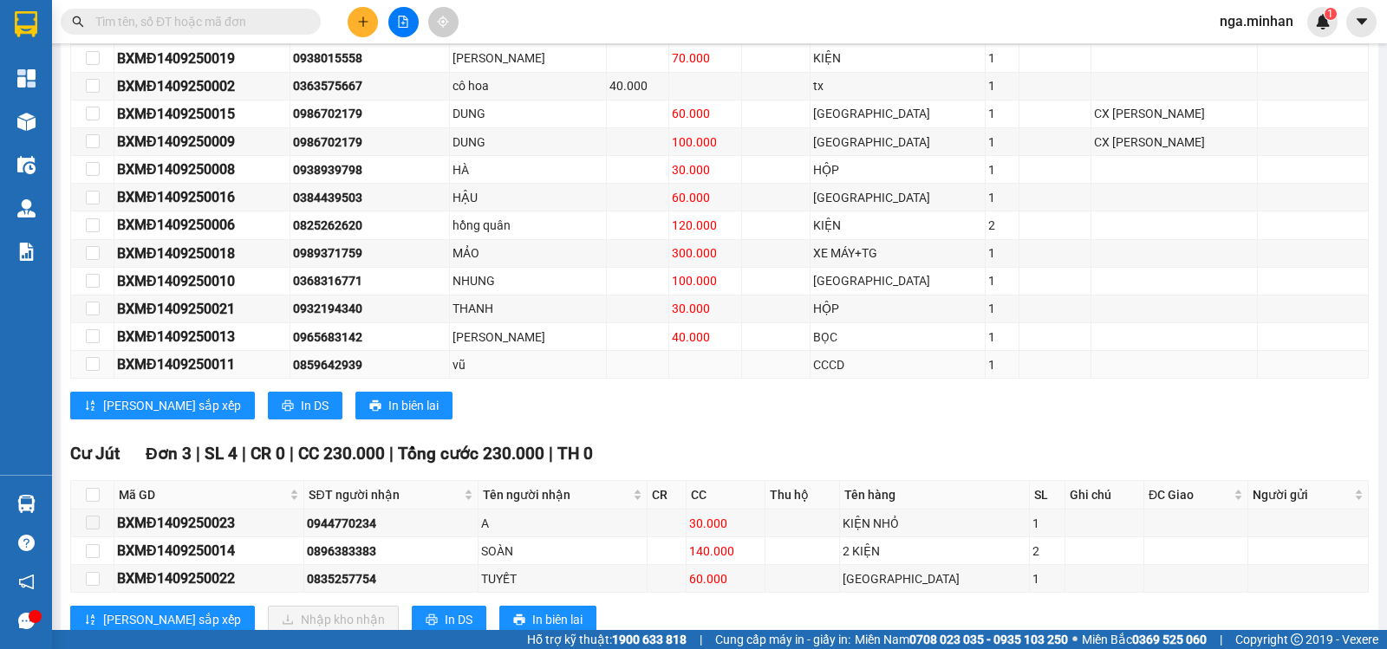
scroll to position [614, 0]
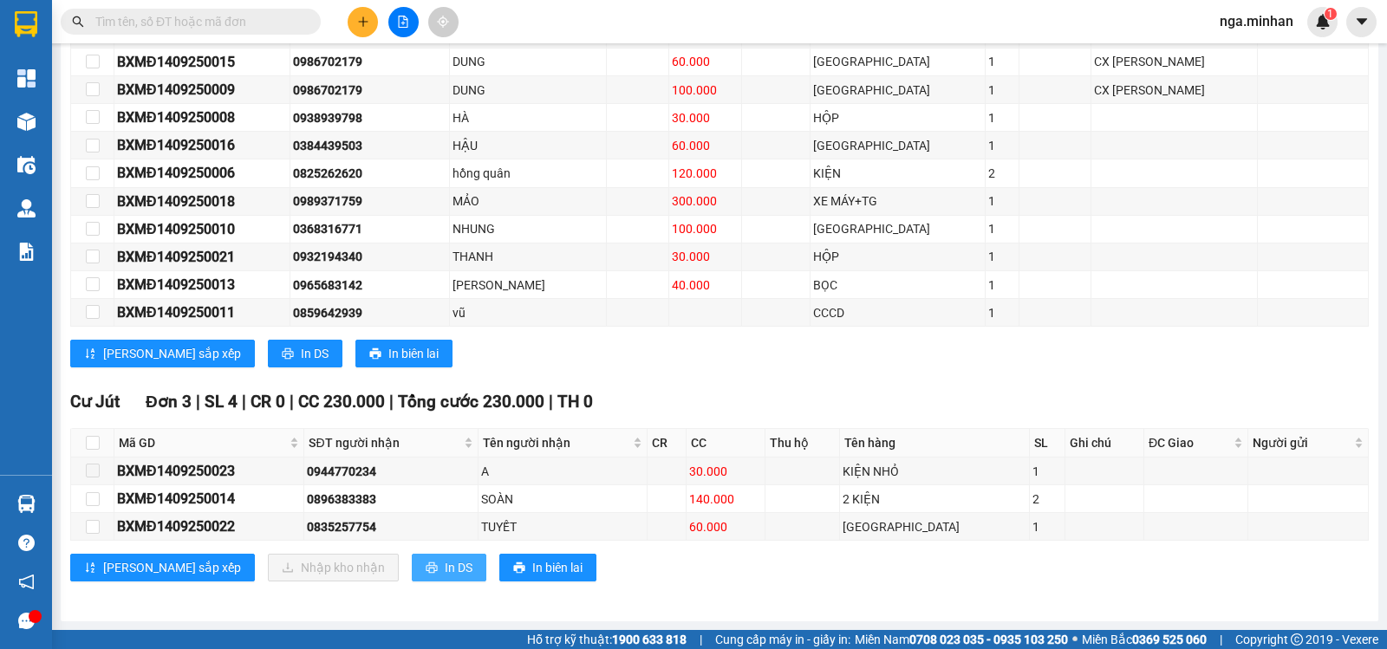
click at [445, 568] on span "In DS" at bounding box center [459, 567] width 28 height 19
